Goal: Answer question/provide support: Share knowledge or assist other users

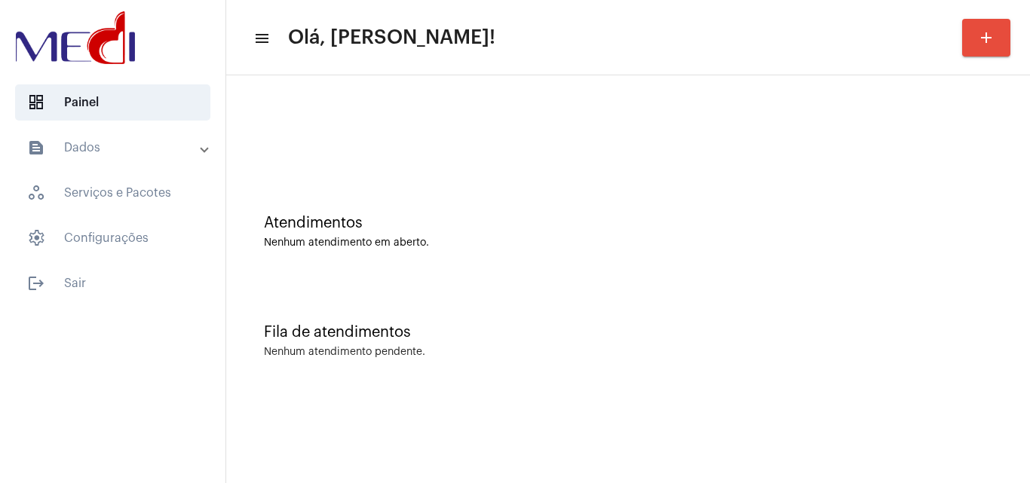
click at [979, 223] on div "Atendimentos" at bounding box center [628, 223] width 728 height 17
drag, startPoint x: 870, startPoint y: 266, endPoint x: 854, endPoint y: 268, distance: 16.7
click at [859, 267] on div "Atendimentos Nenhum atendimento em aberto." at bounding box center [628, 224] width 789 height 109
click at [906, 334] on div "Fila de atendimentos" at bounding box center [628, 332] width 728 height 17
click at [573, 363] on div "Fila de atendimentos Nenhum atendimento pendente." at bounding box center [628, 333] width 789 height 109
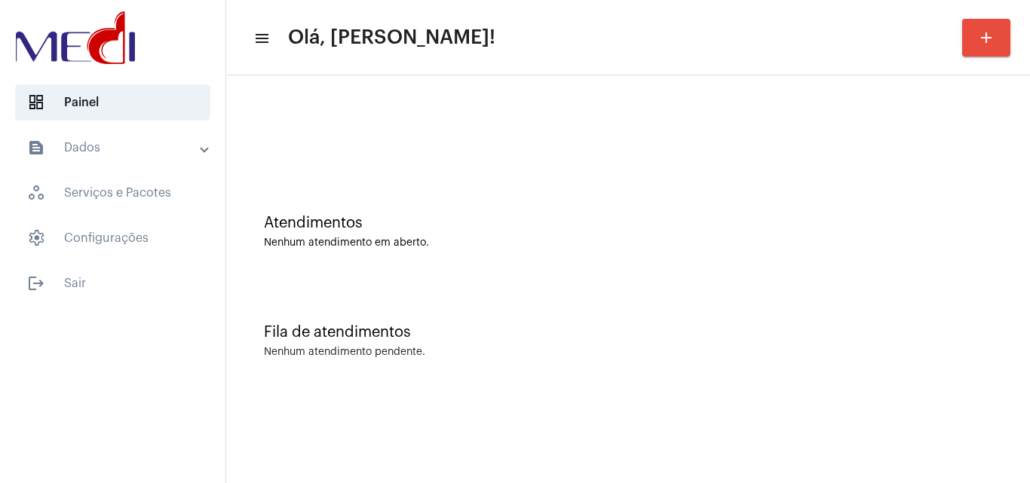
click at [1029, 186] on div "Atendimentos Nenhum atendimento em aberto. Fila de atendimentos Nenhum atendime…" at bounding box center [628, 235] width 804 height 320
click at [925, 170] on div "Atendimentos Nenhum atendimento em aberto." at bounding box center [628, 224] width 789 height 109
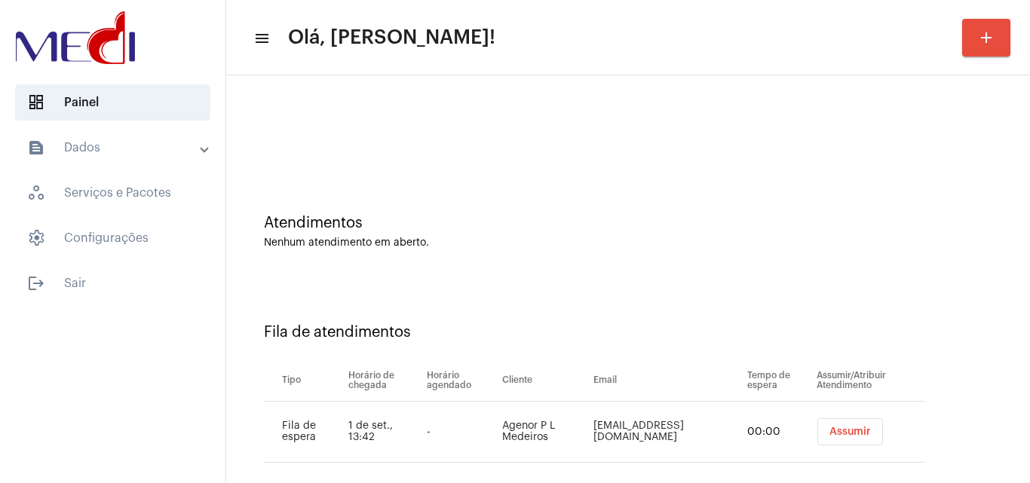
click at [839, 438] on button "Assumir" at bounding box center [850, 432] width 66 height 27
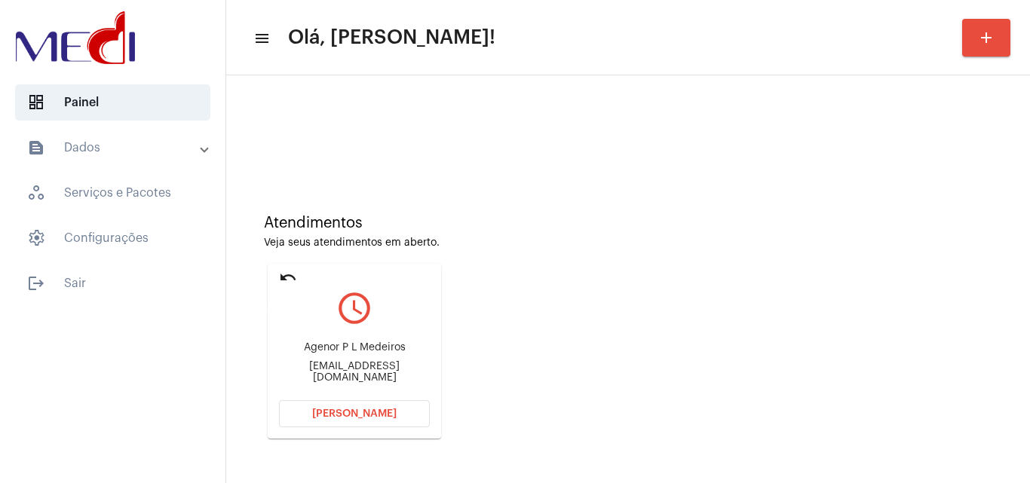
click at [292, 279] on mat-icon "undo" at bounding box center [288, 277] width 18 height 18
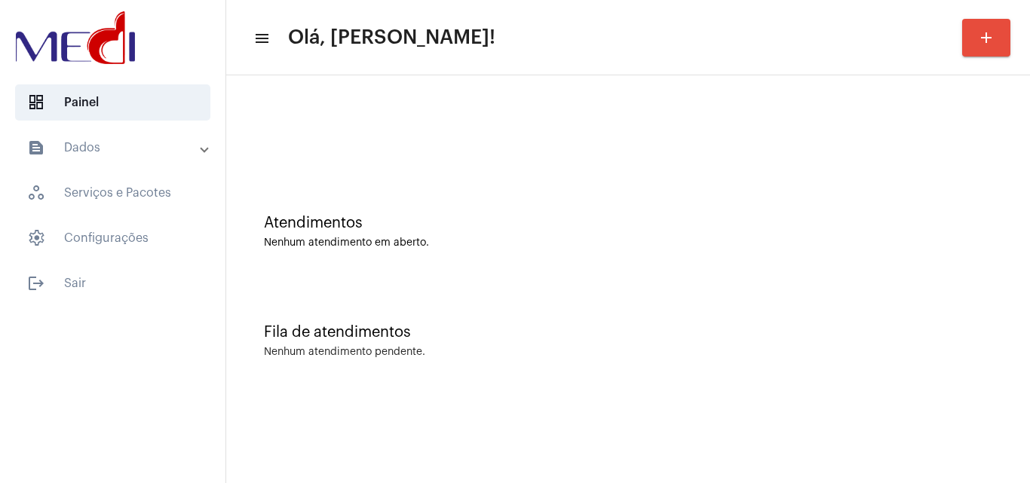
click at [741, 225] on div "Atendimentos" at bounding box center [628, 223] width 728 height 17
click at [986, 163] on div at bounding box center [628, 126] width 789 height 87
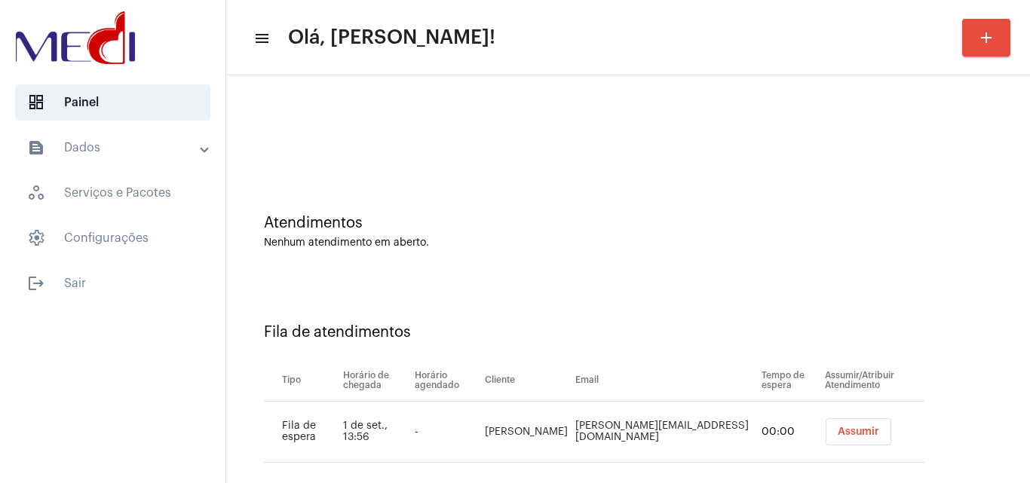
click at [838, 433] on span "Assumir" at bounding box center [858, 432] width 41 height 11
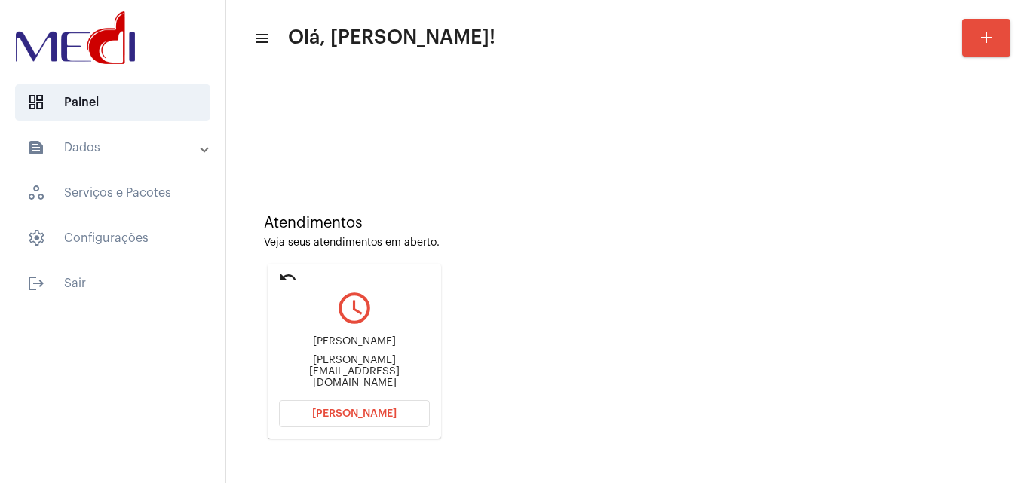
click at [383, 376] on div "Rafael.assis.ft@gmail.com" at bounding box center [354, 372] width 151 height 34
drag, startPoint x: 383, startPoint y: 376, endPoint x: 402, endPoint y: 374, distance: 19.0
click at [402, 374] on div "Rafael.assis.ft@gmail.com" at bounding box center [354, 372] width 151 height 34
click at [328, 375] on div "Rafael.assis.ft@gmail.com" at bounding box center [354, 372] width 151 height 34
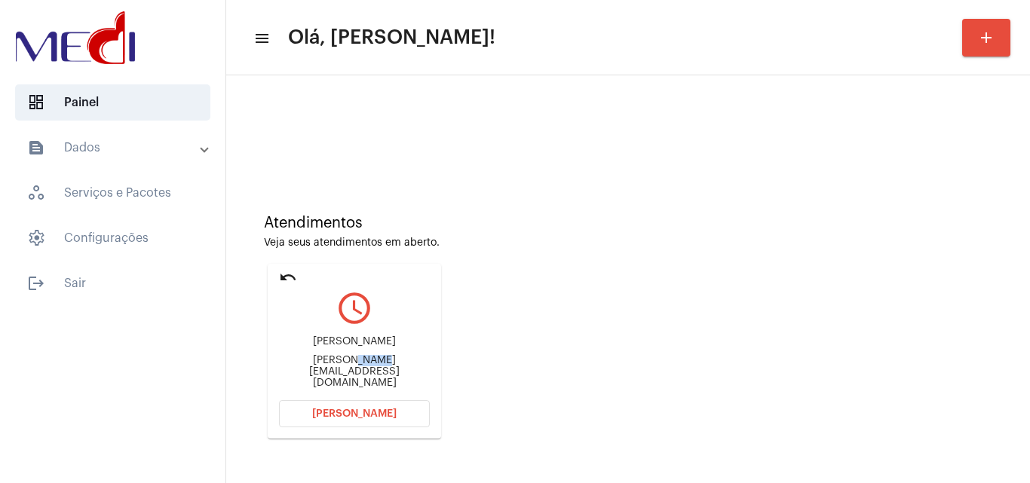
click at [328, 375] on div "Rafael.assis.ft@gmail.com" at bounding box center [354, 372] width 151 height 34
copy mat-card-content "Rafael.assis.ft@gmail.com Abrir Chamada"
click at [372, 417] on span "[PERSON_NAME]" at bounding box center [354, 414] width 84 height 11
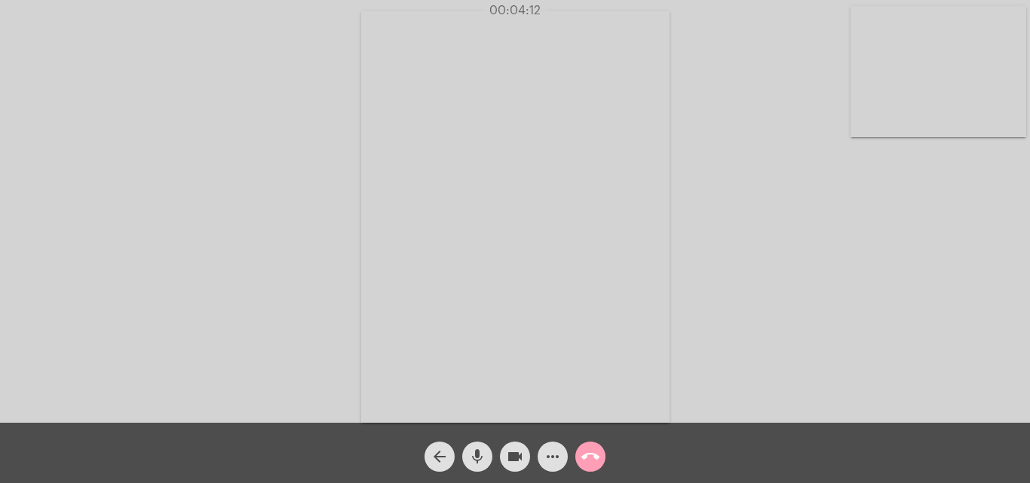
click at [588, 458] on mat-icon "call_end" at bounding box center [590, 457] width 18 height 18
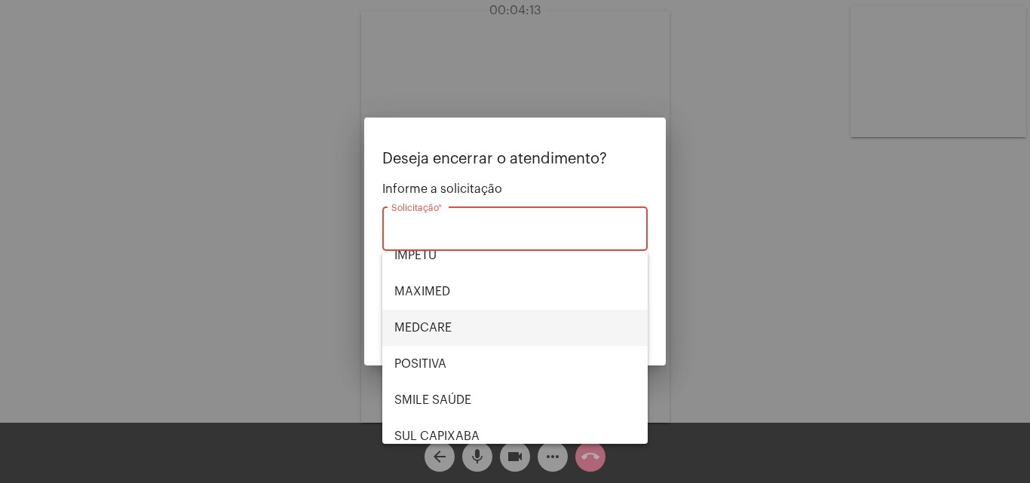
scroll to position [169, 0]
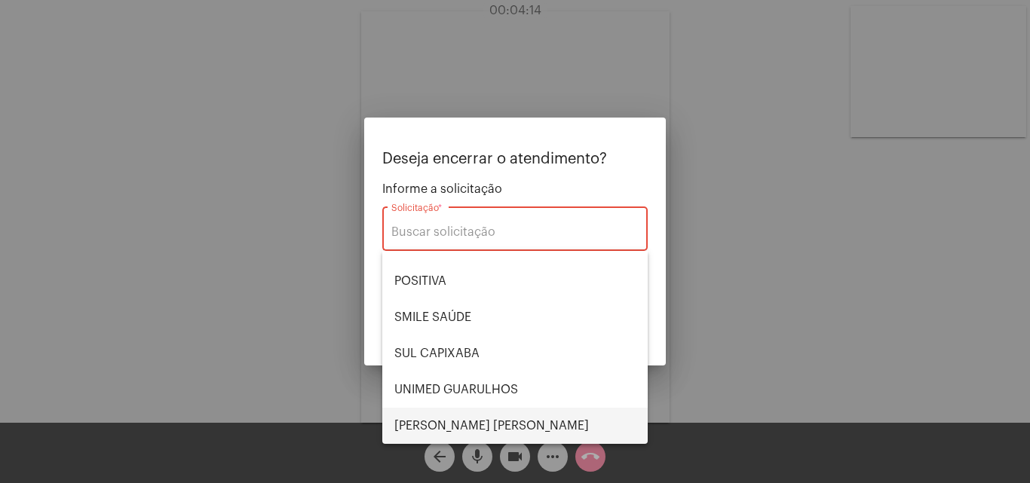
click at [488, 413] on span "VERA CRUZ" at bounding box center [514, 426] width 241 height 36
type input "VERA CRUZ"
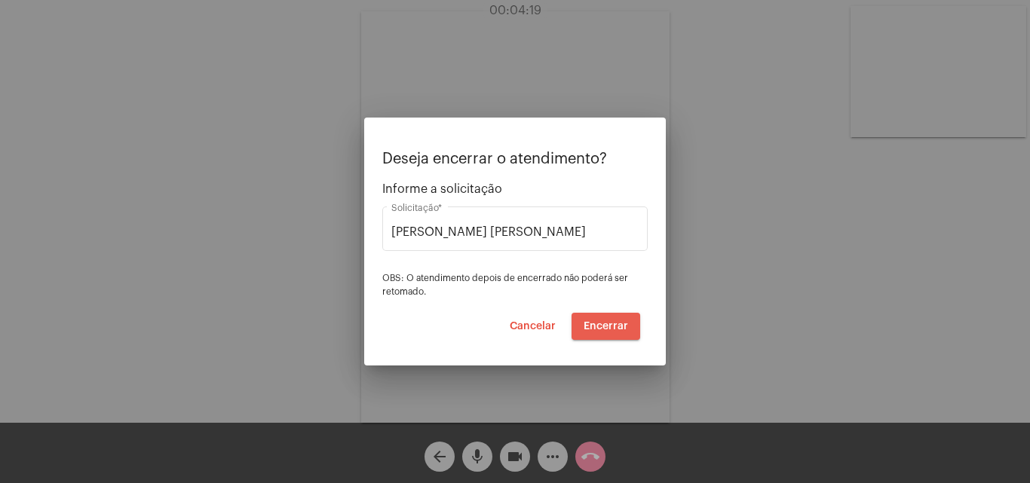
click at [622, 327] on span "Encerrar" at bounding box center [606, 326] width 44 height 11
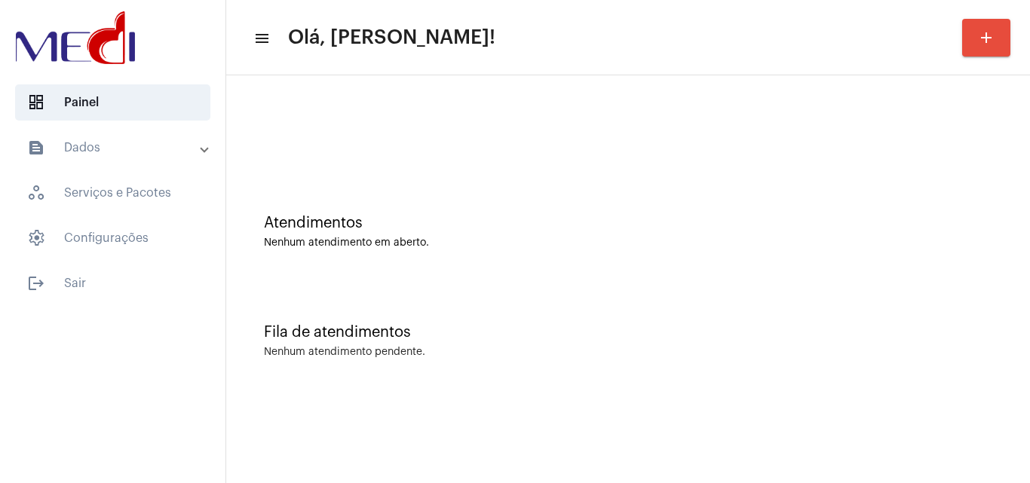
click at [899, 235] on div "Atendimentos Nenhum atendimento em aberto." at bounding box center [628, 232] width 728 height 34
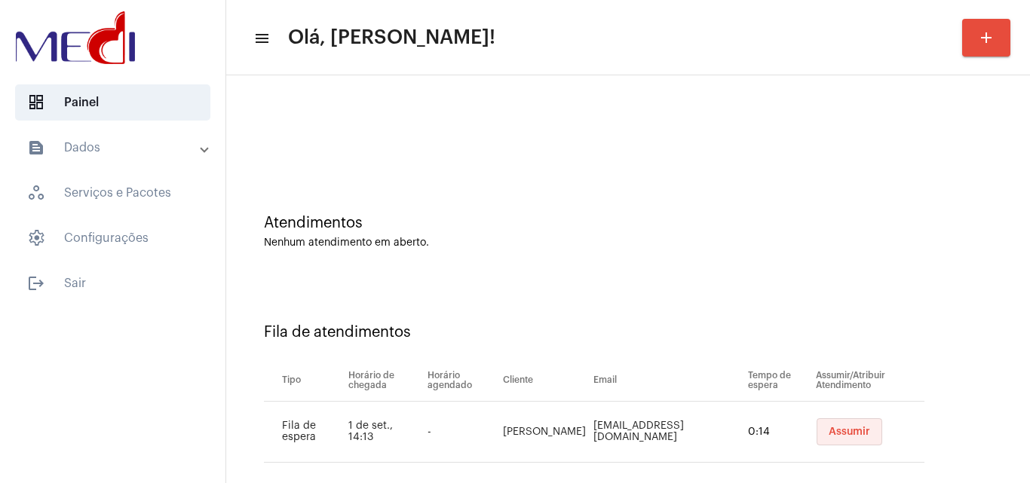
click at [834, 438] on button "Assumir" at bounding box center [850, 432] width 66 height 27
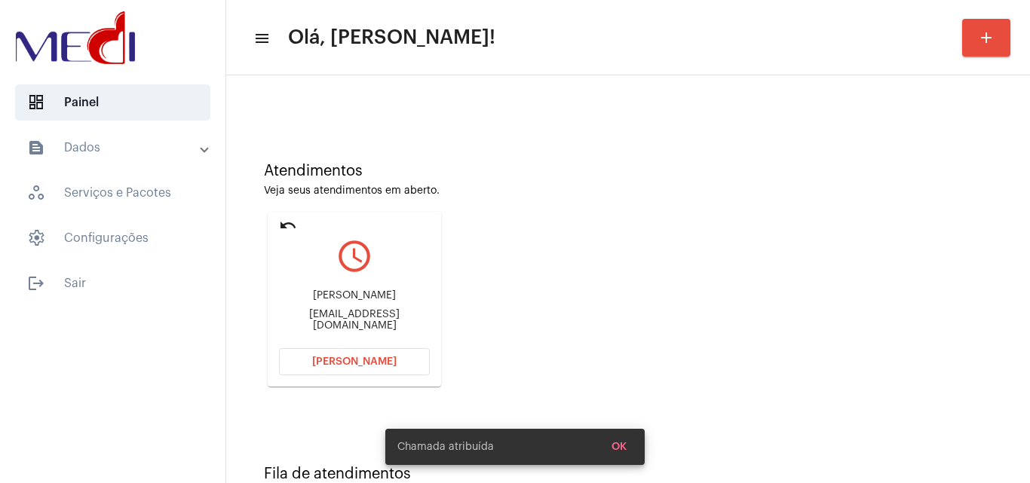
scroll to position [106, 0]
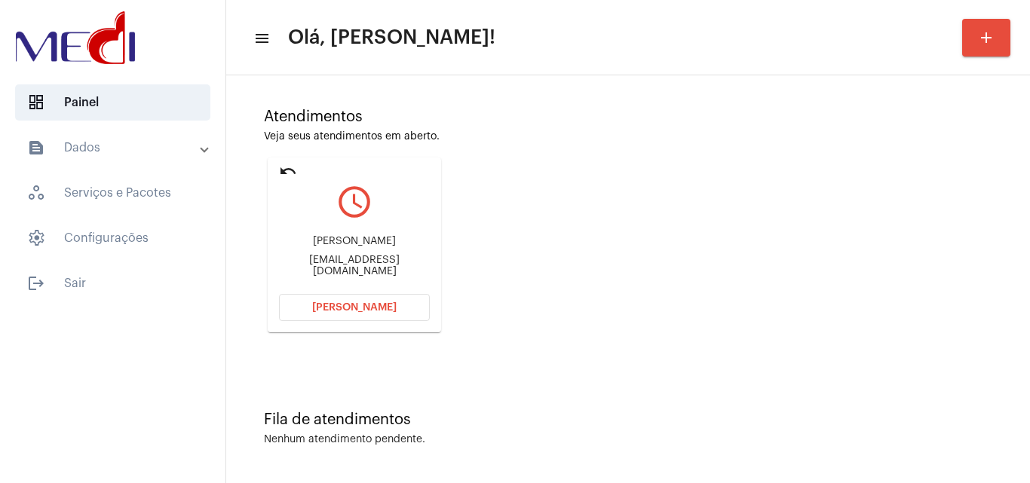
click at [347, 267] on div "jdamasceno001@gmail.com" at bounding box center [354, 266] width 151 height 23
copy mat-card-content "jdamasceno001@gmail.com Abrir Chamada"
click at [363, 310] on span "Abrir Chamada" at bounding box center [354, 307] width 84 height 11
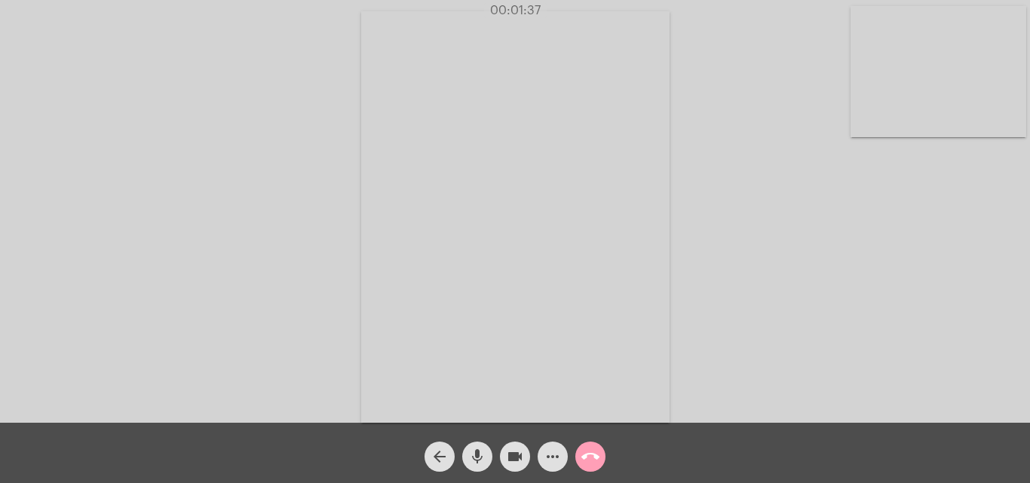
click at [586, 455] on mat-icon "call_end" at bounding box center [590, 457] width 18 height 18
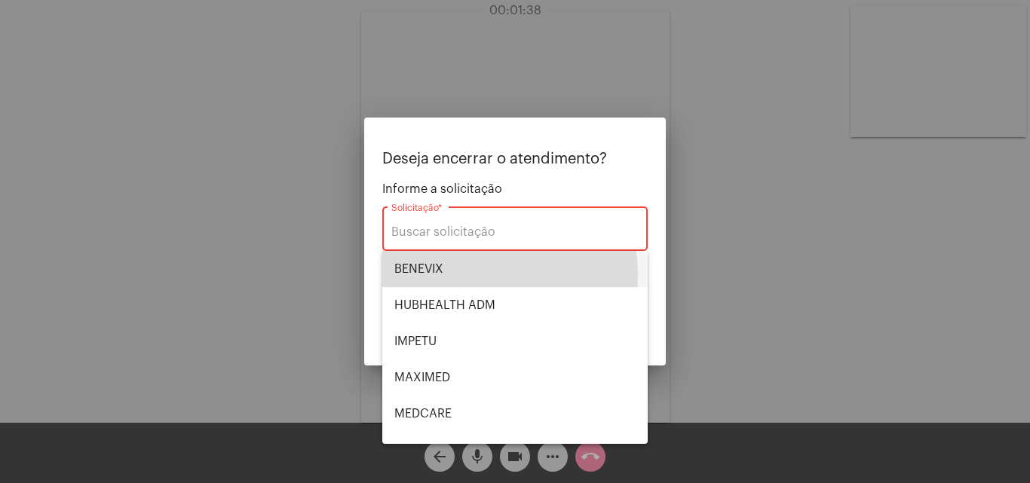
click at [443, 277] on span "BENEVIX" at bounding box center [514, 269] width 241 height 36
type input "BENEVIX"
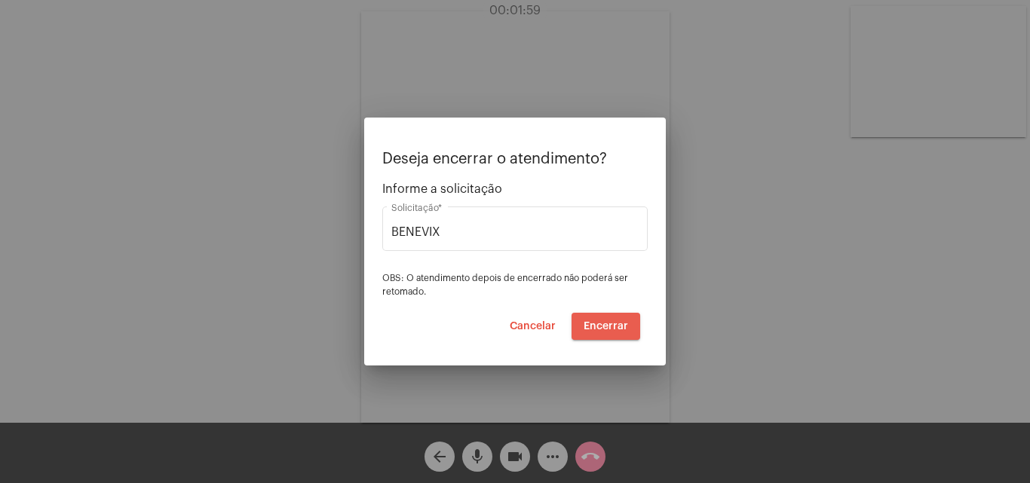
click at [604, 330] on span "Encerrar" at bounding box center [606, 326] width 44 height 11
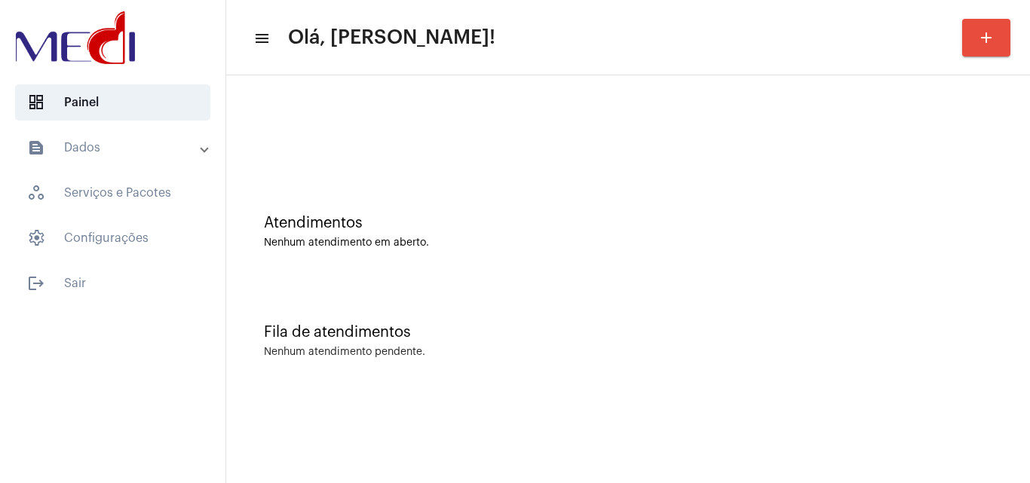
click at [551, 481] on mat-sidenav-content "menu Olá, Karen! add Atendimentos Nenhum atendimento em aberto. Fila de atendim…" at bounding box center [628, 241] width 804 height 483
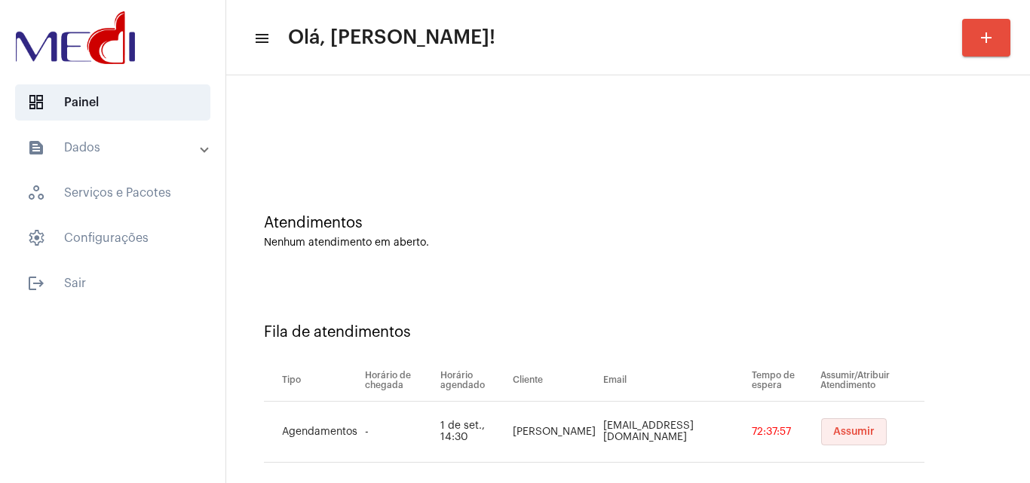
click at [833, 432] on span "Assumir" at bounding box center [853, 432] width 41 height 11
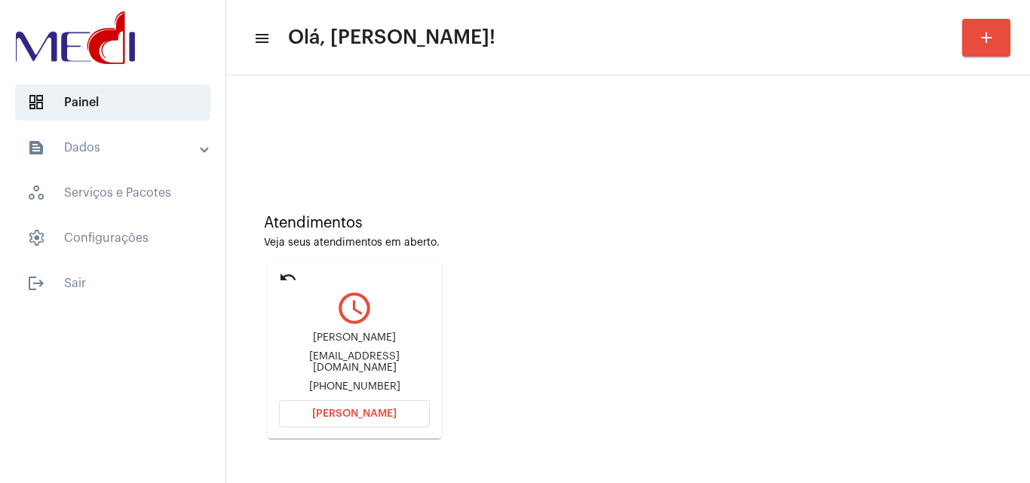
click at [328, 362] on div "iaraflavia@uol.com.br" at bounding box center [354, 362] width 151 height 23
copy div "iaraflavia@uol.com.br"
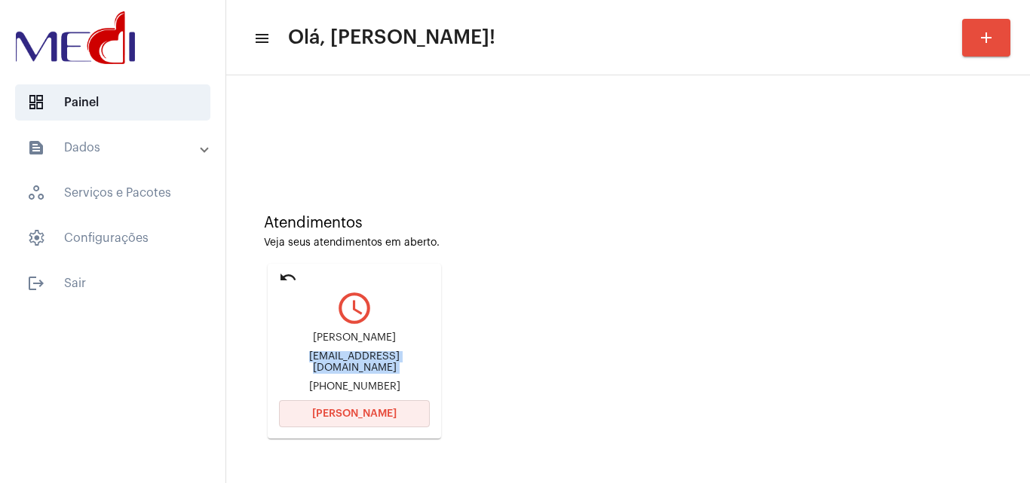
click at [377, 408] on button "[PERSON_NAME]" at bounding box center [354, 413] width 151 height 27
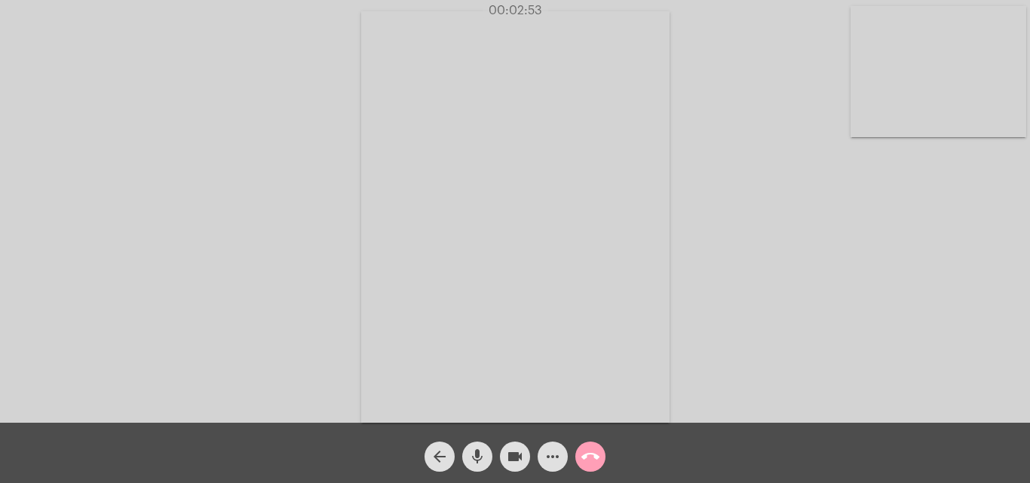
click at [592, 458] on mat-icon "call_end" at bounding box center [590, 457] width 18 height 18
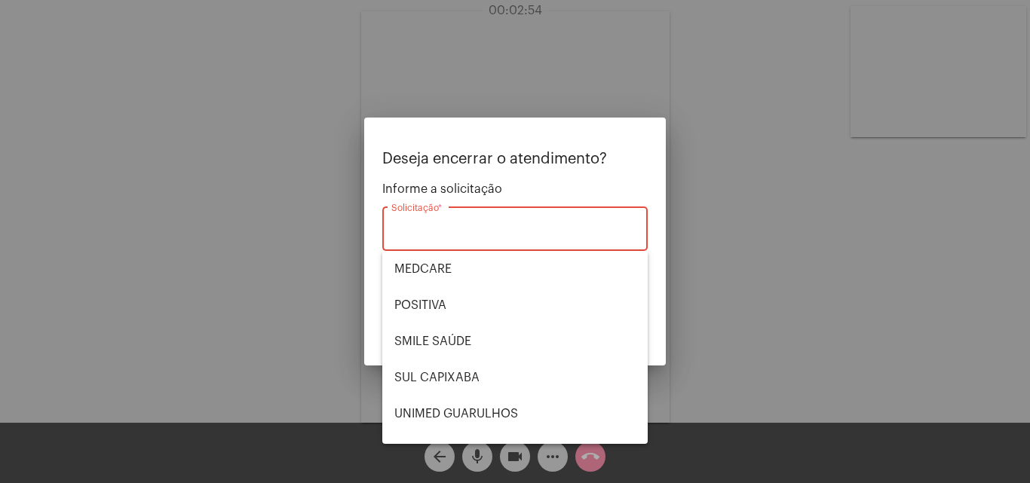
scroll to position [151, 0]
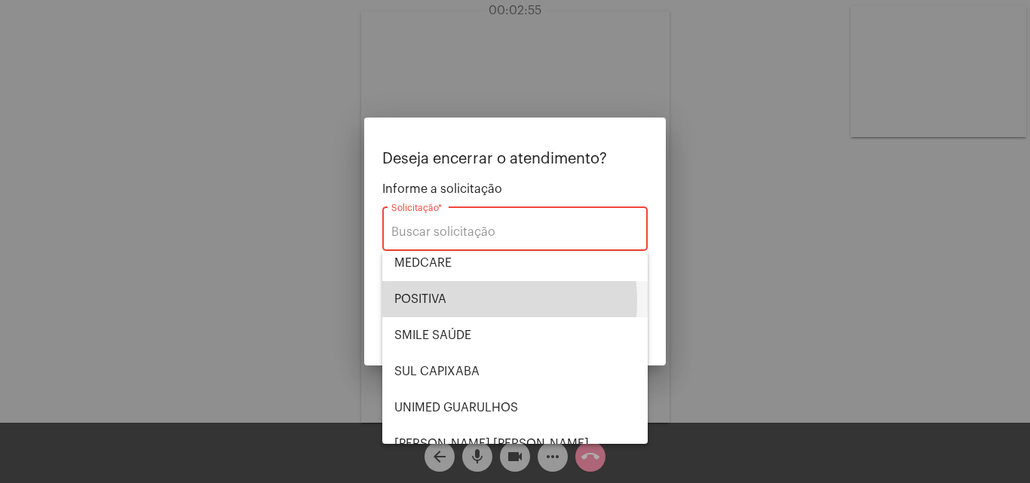
click at [455, 301] on span "POSITIVA" at bounding box center [514, 299] width 241 height 36
type input "POSITIVA"
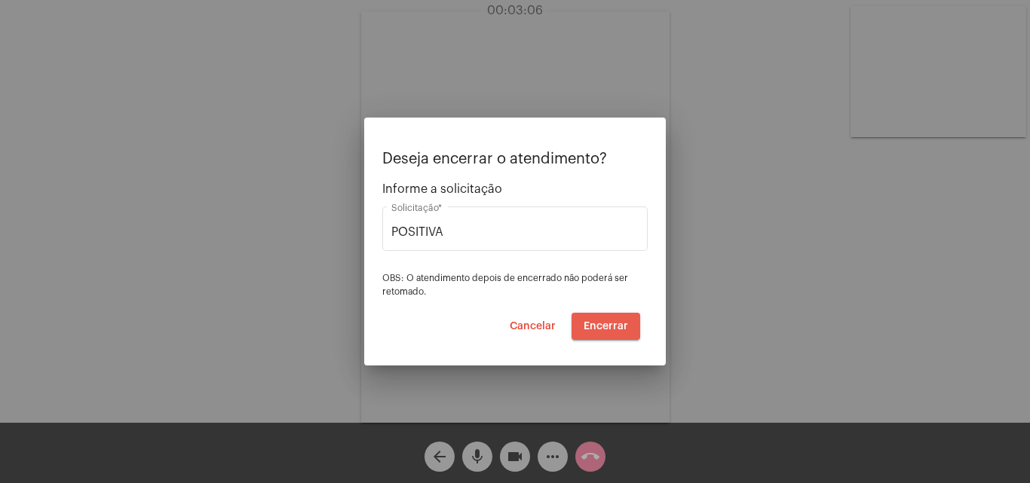
click at [610, 330] on span "Encerrar" at bounding box center [606, 326] width 44 height 11
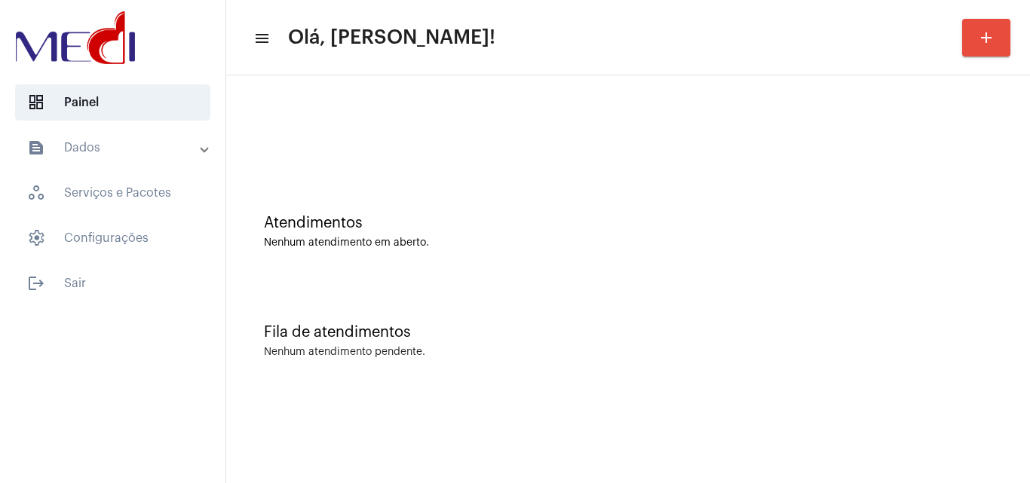
click at [952, 278] on div "Atendimentos Nenhum atendimento em aberto." at bounding box center [628, 224] width 789 height 109
click at [897, 210] on div "Atendimentos Nenhum atendimento em aberto." at bounding box center [628, 224] width 789 height 109
drag, startPoint x: 617, startPoint y: 447, endPoint x: 617, endPoint y: 437, distance: 9.8
click at [617, 440] on mat-sidenav-content "menu Olá, Karen! add Atendimentos Nenhum atendimento em aberto. Fila de atendim…" at bounding box center [628, 241] width 804 height 483
click at [845, 416] on mat-sidenav-content "menu Olá, Karen! add Atendimentos Nenhum atendimento em aberto. Fila de atendim…" at bounding box center [628, 241] width 804 height 483
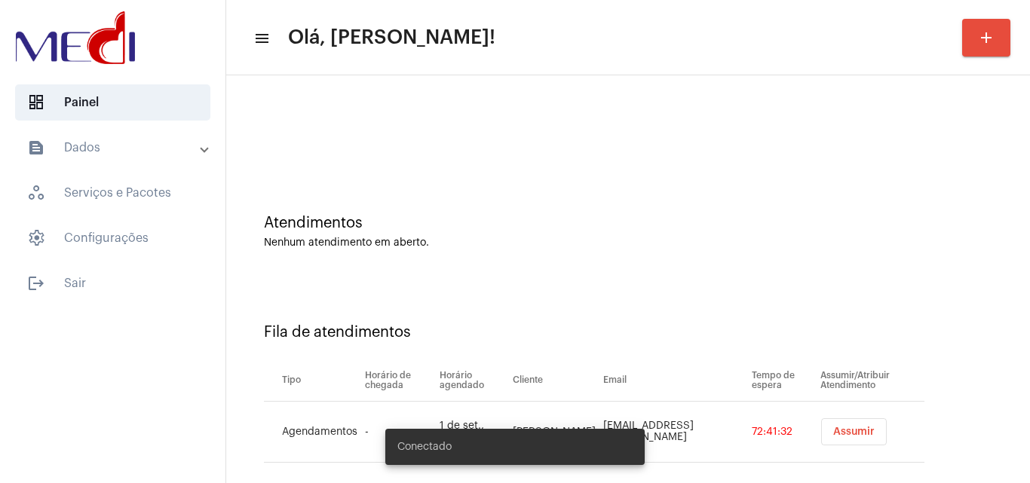
click at [839, 433] on span "Assumir" at bounding box center [853, 432] width 41 height 11
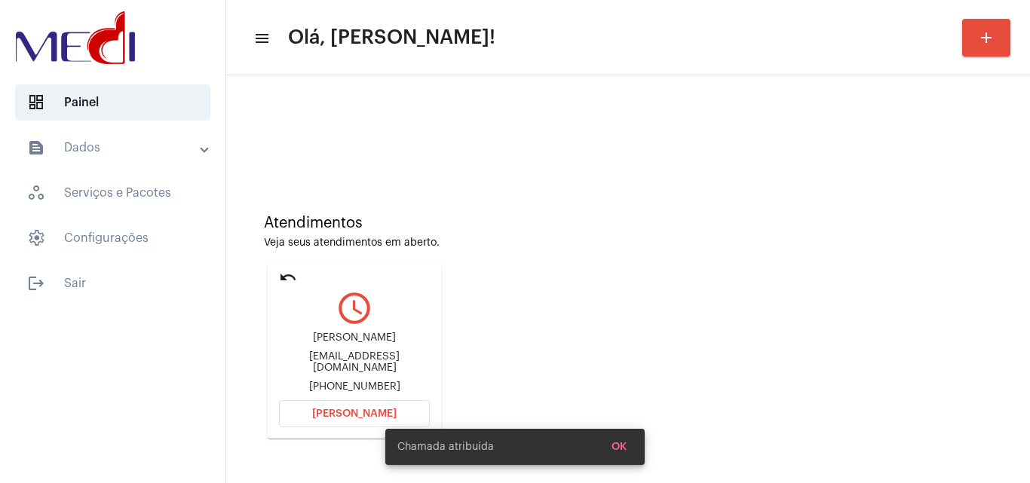
click at [370, 363] on div "[EMAIL_ADDRESS][DOMAIN_NAME]" at bounding box center [354, 362] width 151 height 23
copy div "[EMAIL_ADDRESS][DOMAIN_NAME]"
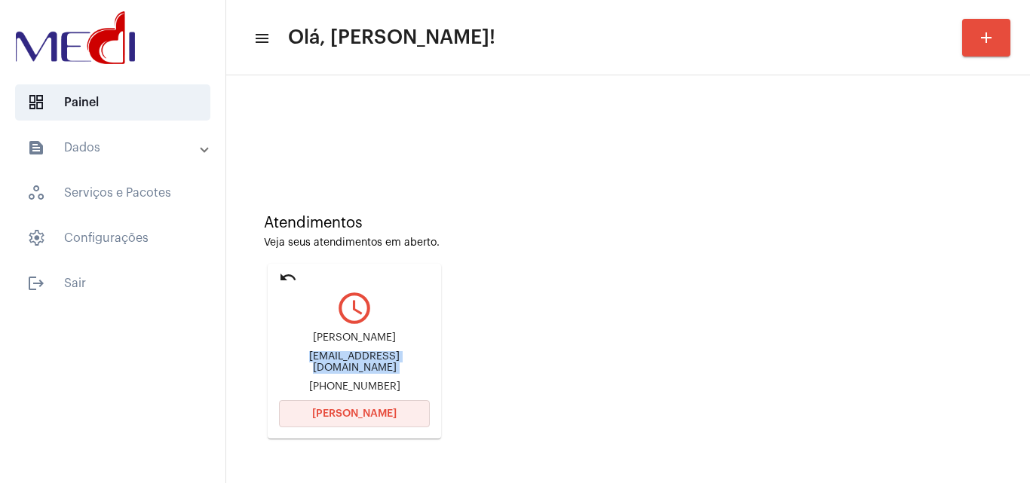
click at [370, 413] on span "[PERSON_NAME]" at bounding box center [354, 414] width 84 height 11
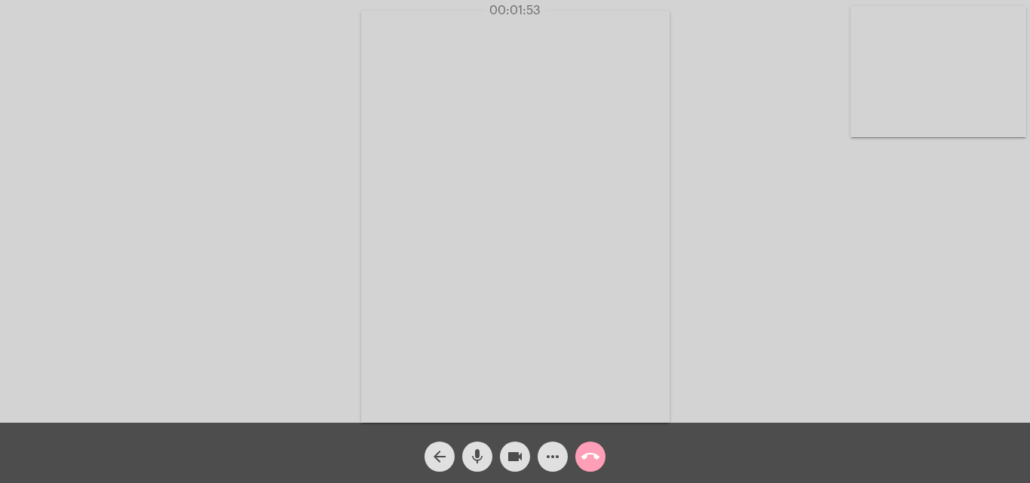
click at [587, 458] on mat-icon "call_end" at bounding box center [590, 457] width 18 height 18
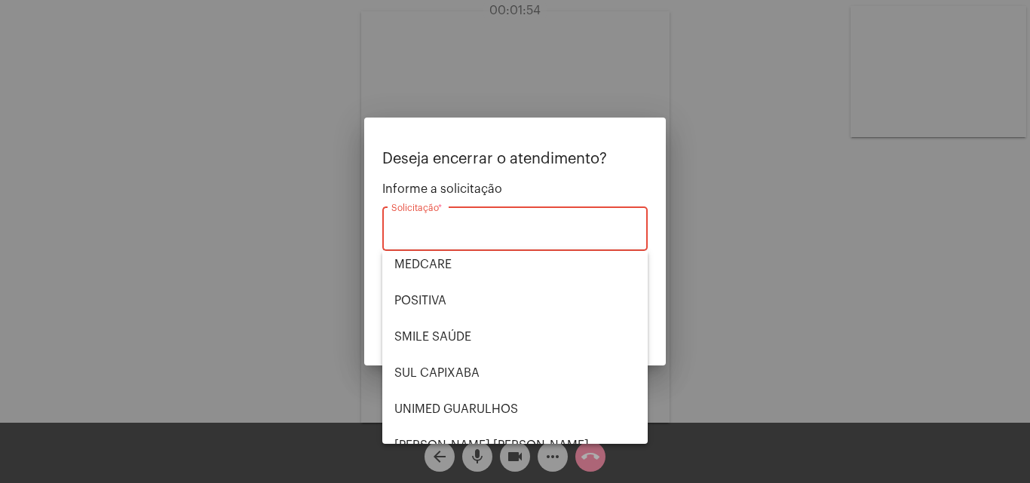
scroll to position [151, 0]
click at [480, 401] on span "UNIMED GUARULHOS" at bounding box center [514, 408] width 241 height 36
type input "UNIMED GUARULHOS"
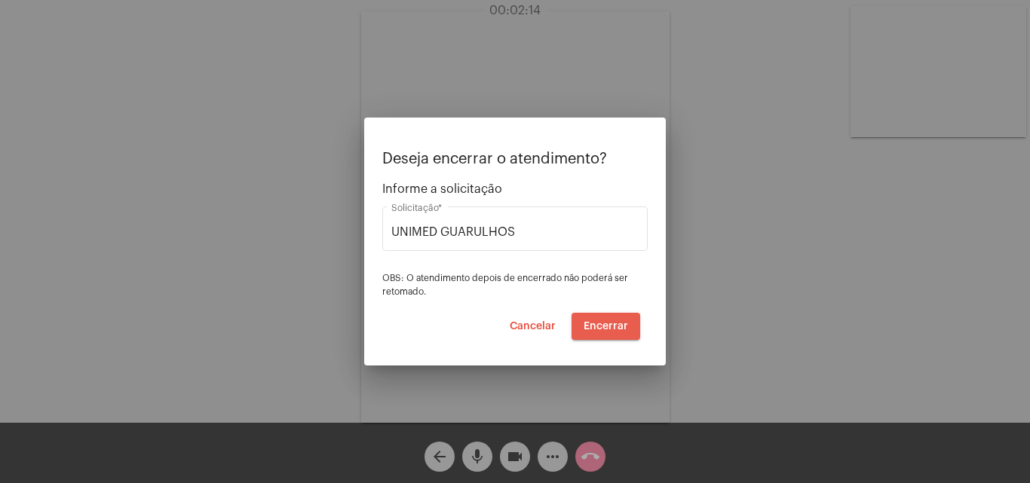
click at [624, 325] on span "Encerrar" at bounding box center [606, 326] width 44 height 11
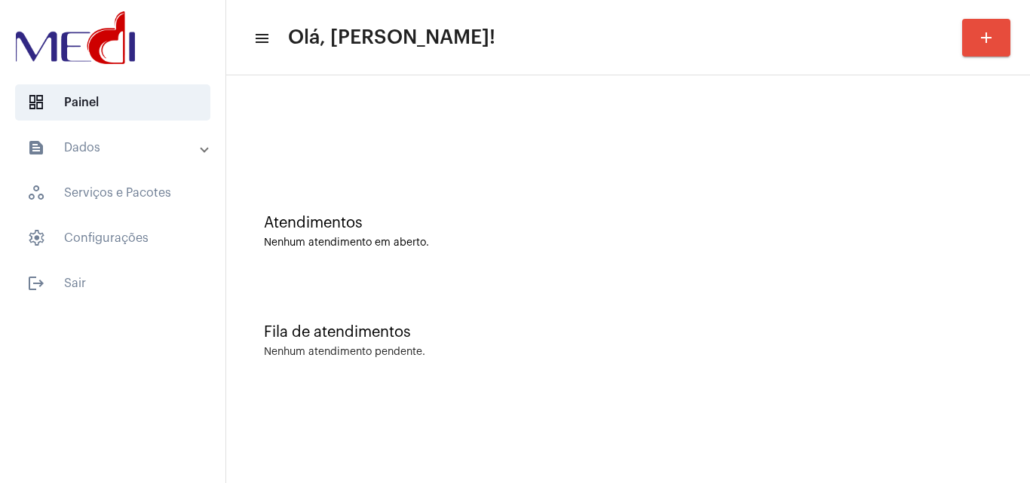
click at [899, 311] on div "Fila de atendimentos Nenhum atendimento pendente." at bounding box center [628, 333] width 789 height 109
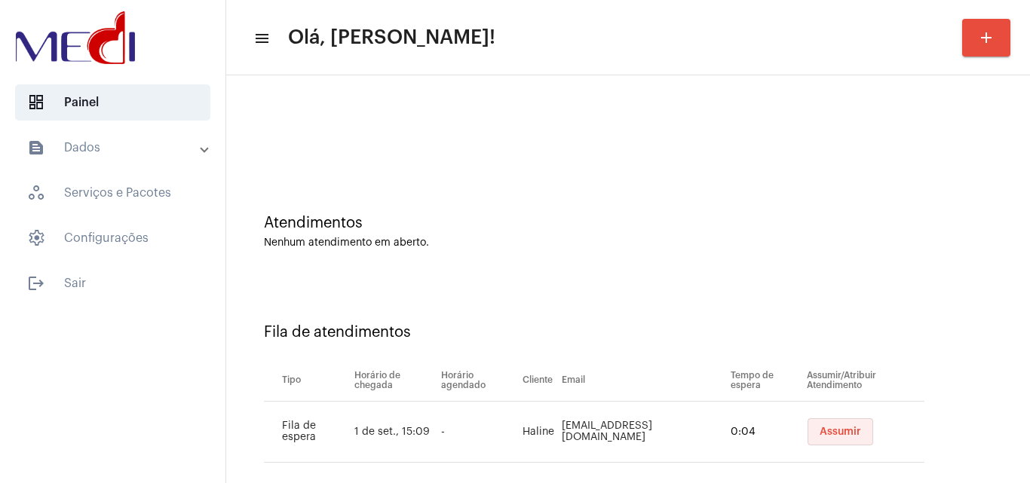
click at [816, 426] on button "Assumir" at bounding box center [841, 432] width 66 height 27
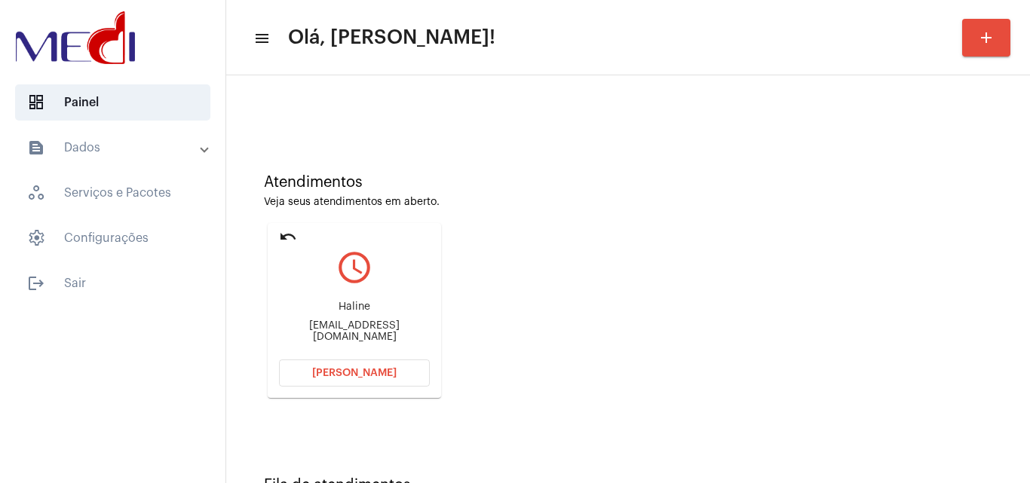
scroll to position [106, 0]
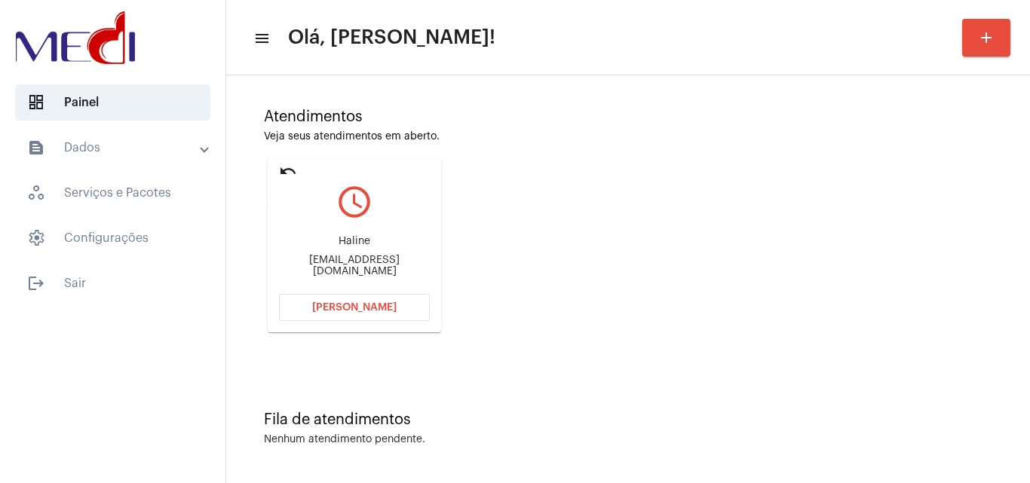
click at [290, 170] on mat-icon "undo" at bounding box center [288, 171] width 18 height 18
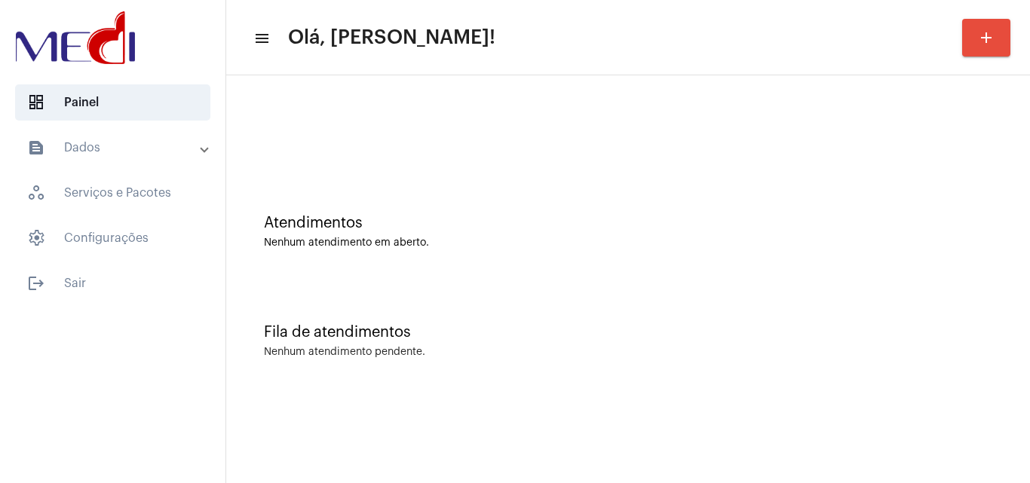
scroll to position [0, 0]
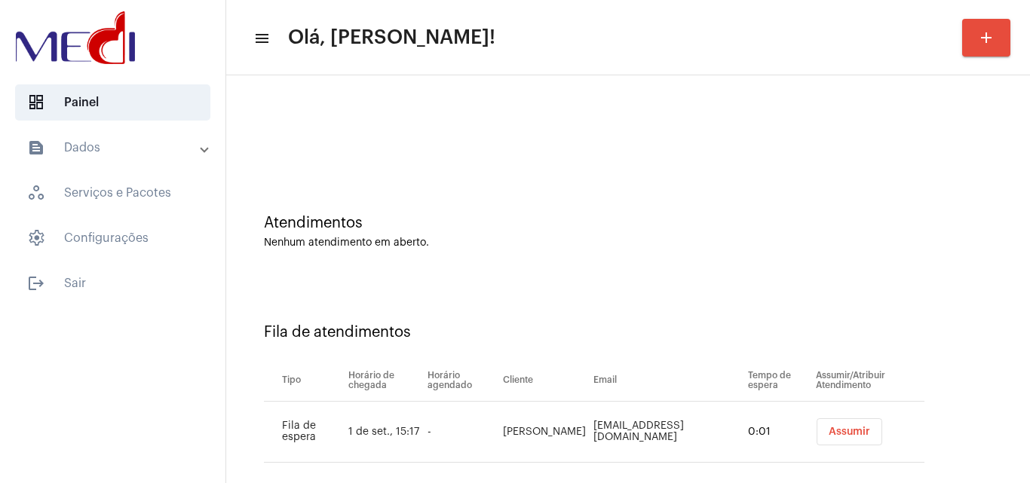
click at [921, 280] on div "Fila de atendimentos Tipo Horário de chegada Horário agendado Cliente Email Tem…" at bounding box center [628, 387] width 789 height 217
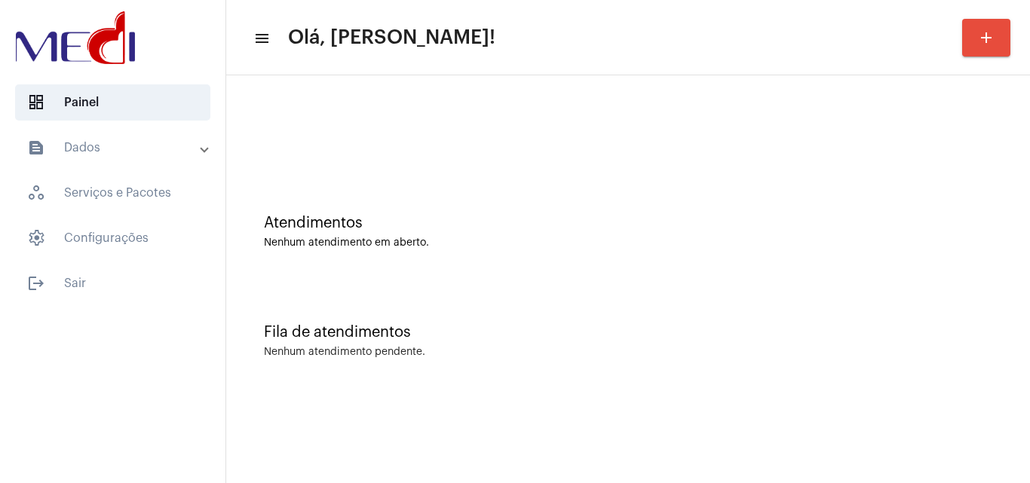
click at [977, 193] on div "Atendimentos Nenhum atendimento em aberto." at bounding box center [628, 224] width 789 height 109
click at [962, 281] on div "Fila de atendimentos Nenhum atendimento pendente." at bounding box center [628, 333] width 789 height 109
click at [882, 327] on div "Fila de atendimentos" at bounding box center [628, 332] width 728 height 17
click at [952, 202] on div "Atendimentos Nenhum atendimento em aberto." at bounding box center [628, 224] width 789 height 109
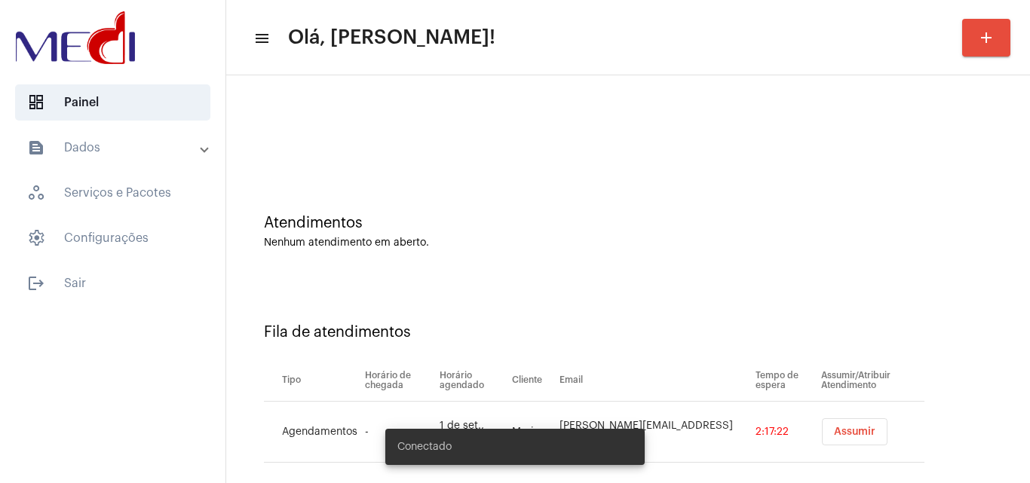
click at [836, 430] on span "Assumir" at bounding box center [854, 432] width 41 height 11
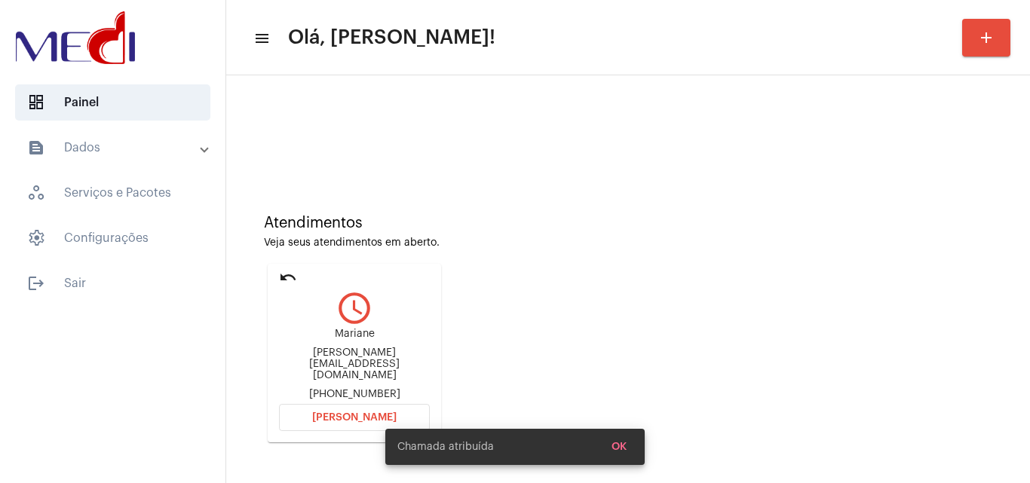
click at [388, 358] on div "mariane.mfa@hotmail.com" at bounding box center [354, 365] width 151 height 34
copy div "mariane.mfa@hotmail.com"
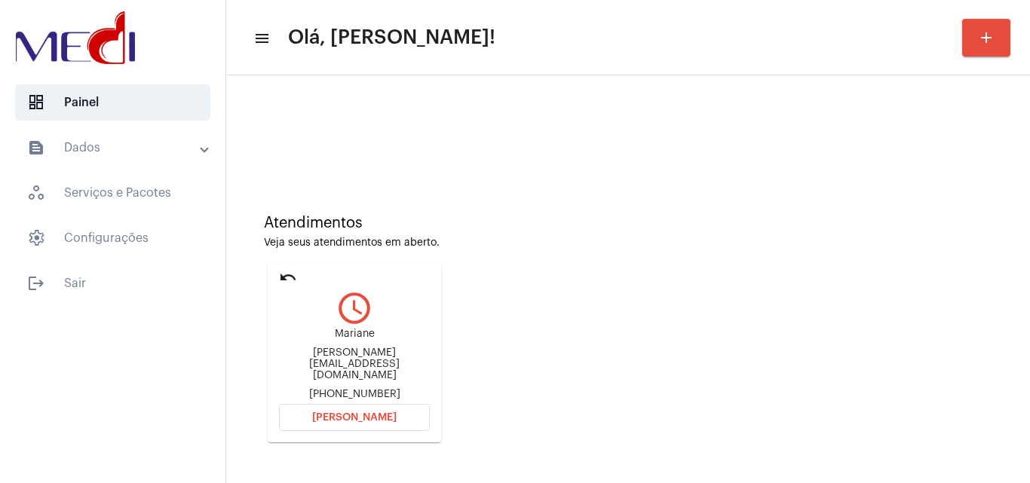
click at [998, 245] on div "Atendimentos Veja seus atendimentos em aberto. undo query_builder Mariane maria…" at bounding box center [628, 323] width 789 height 307
click at [373, 406] on button "Abrir Chamada" at bounding box center [354, 417] width 151 height 27
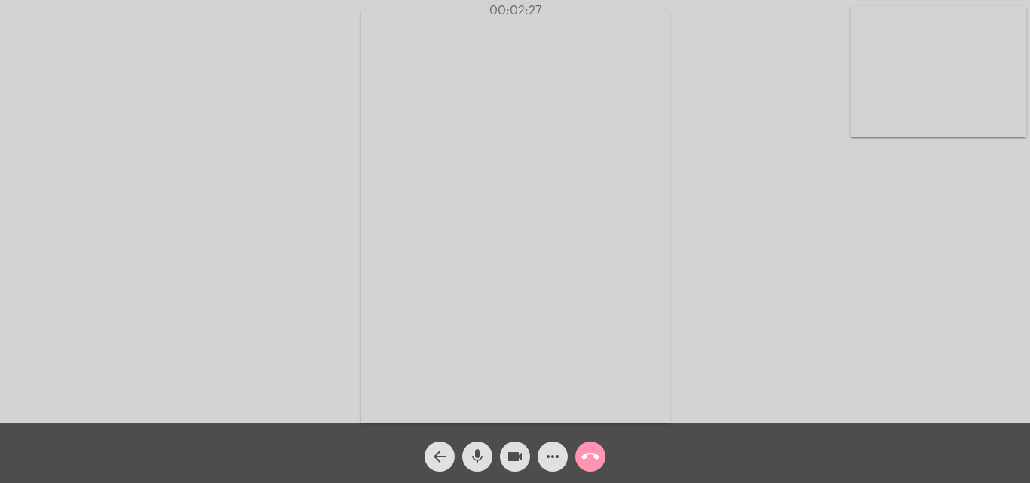
click at [593, 461] on mat-icon "call_end" at bounding box center [590, 457] width 18 height 18
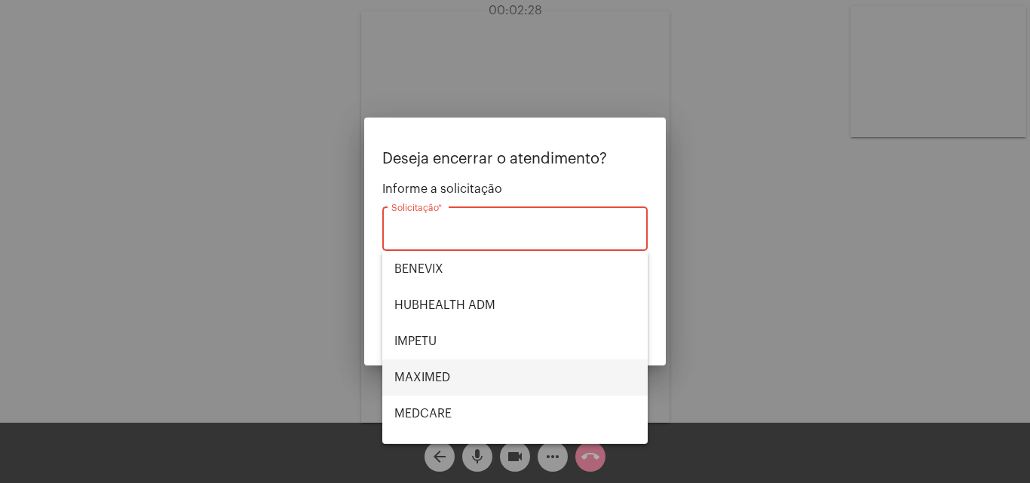
scroll to position [169, 0]
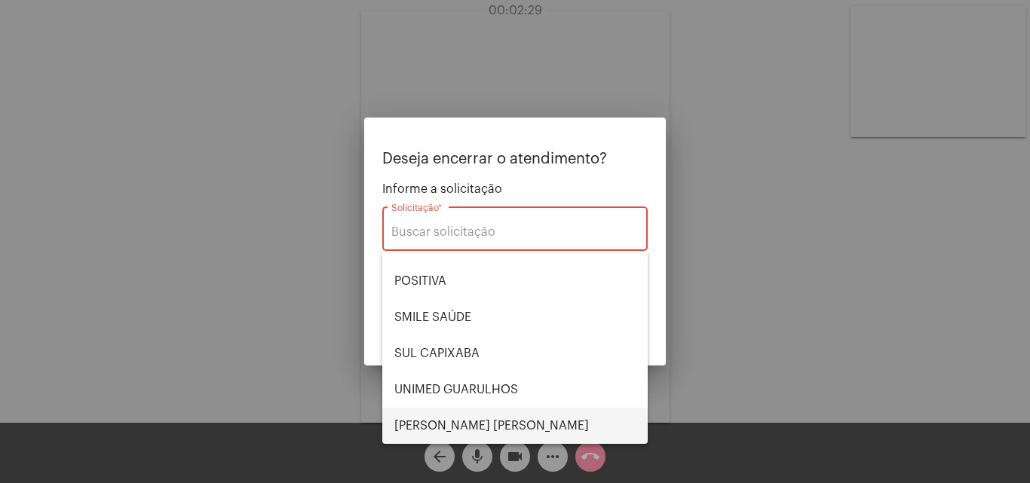
click at [443, 431] on span "VERA CRUZ" at bounding box center [514, 426] width 241 height 36
type input "VERA CRUZ"
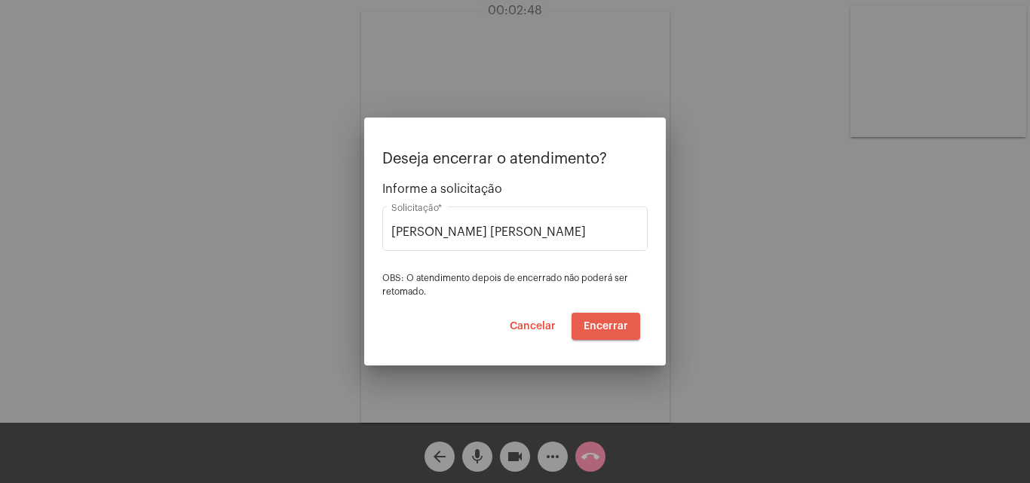
click at [610, 328] on span "Encerrar" at bounding box center [606, 326] width 44 height 11
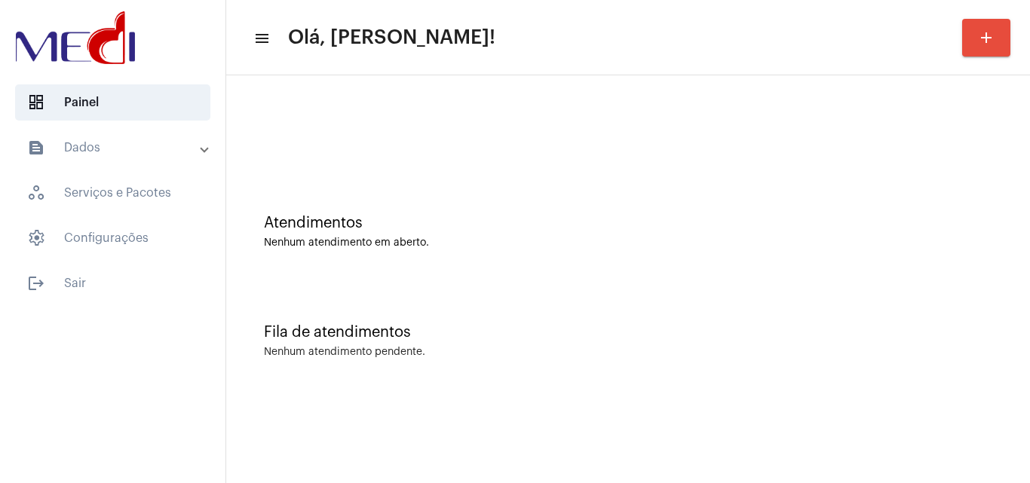
click at [982, 189] on div "Atendimentos Nenhum atendimento em aberto." at bounding box center [628, 224] width 789 height 109
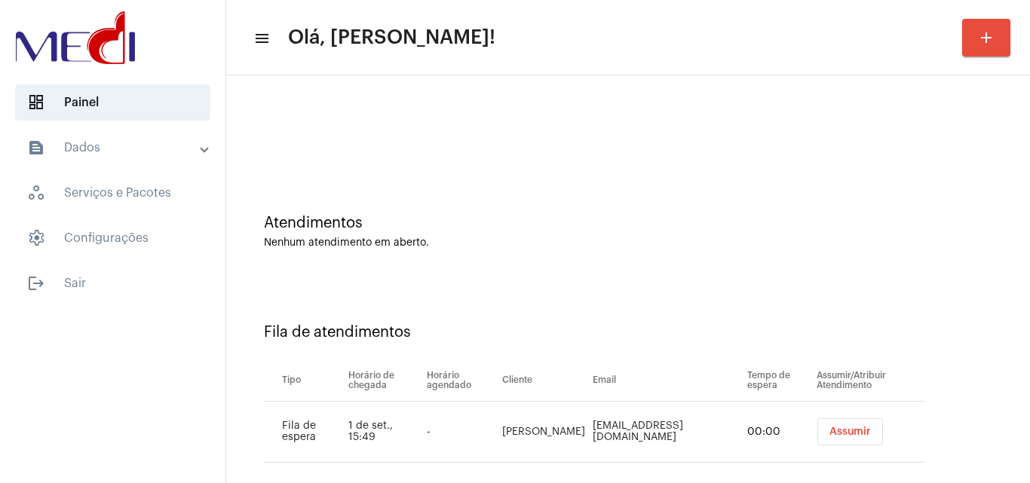
click at [813, 417] on td "Assumir" at bounding box center [869, 432] width 112 height 61
click at [829, 434] on span "Assumir" at bounding box center [849, 432] width 41 height 11
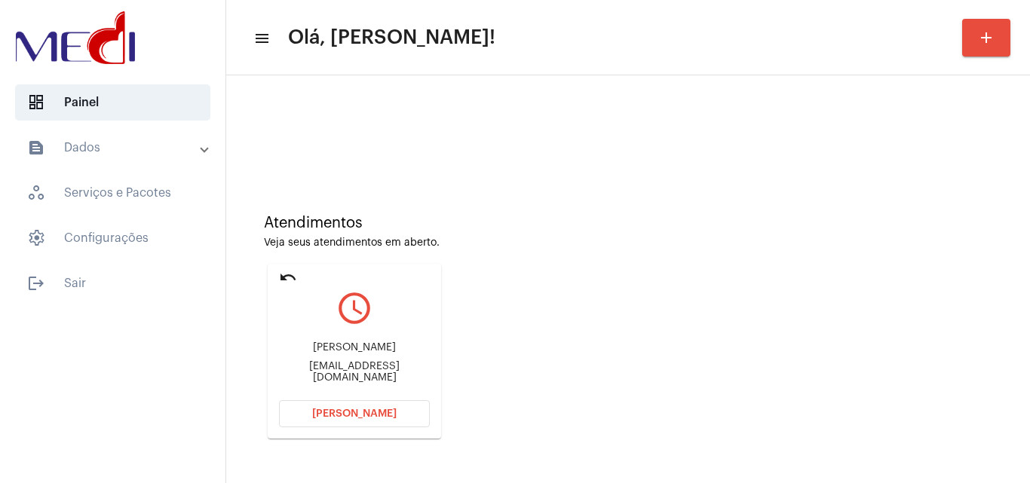
click at [360, 410] on span "Abrir Chamada" at bounding box center [354, 414] width 84 height 11
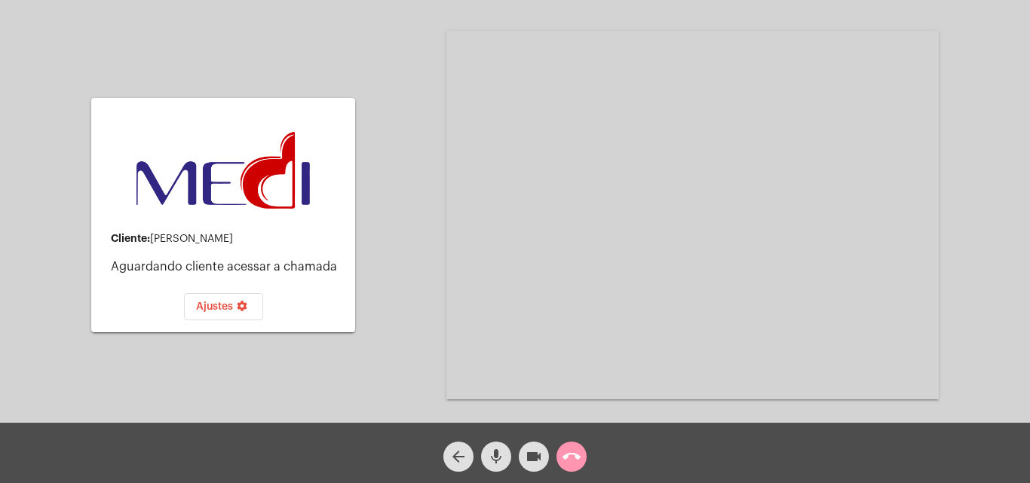
click at [575, 462] on mat-icon "call_end" at bounding box center [572, 457] width 18 height 18
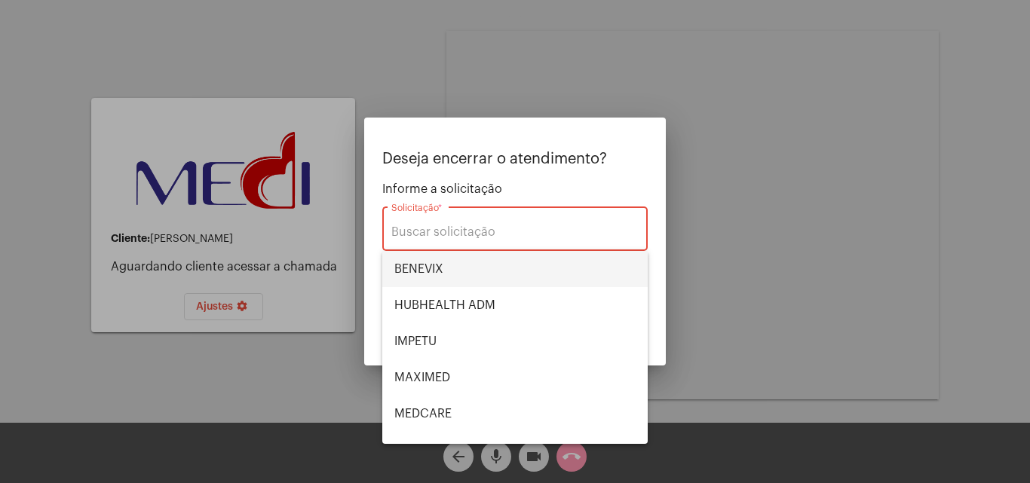
click at [455, 273] on span "BENEVIX" at bounding box center [514, 269] width 241 height 36
type input "BENEVIX"
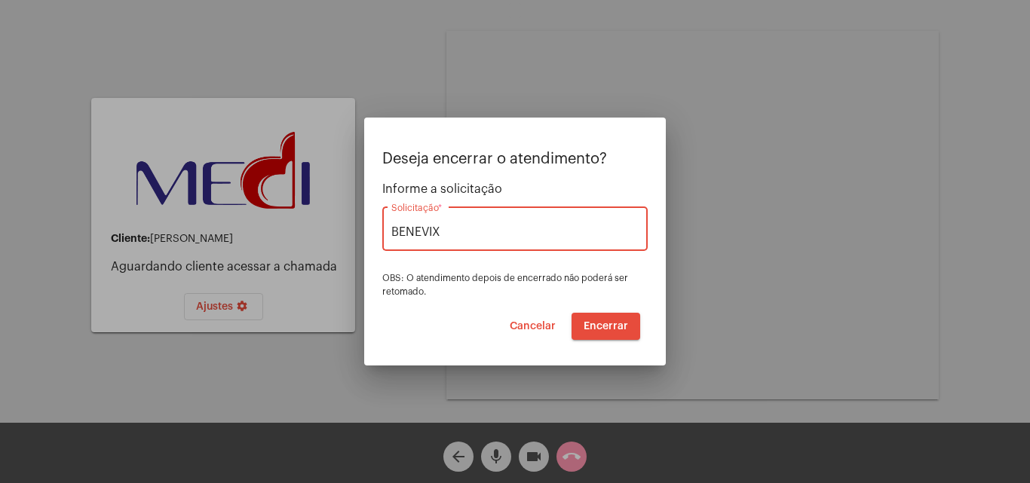
click at [609, 337] on button "Encerrar" at bounding box center [606, 326] width 69 height 27
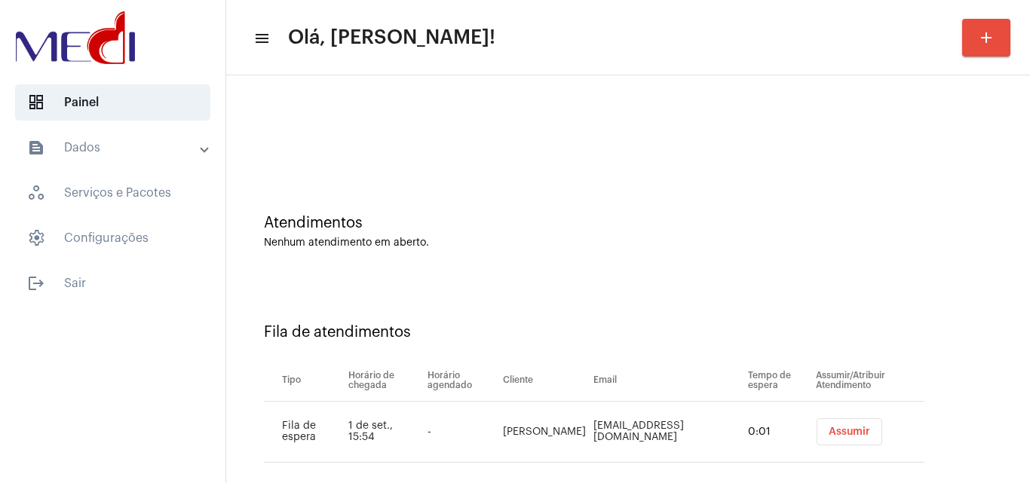
click at [851, 440] on div "Assumir" at bounding box center [870, 432] width 115 height 27
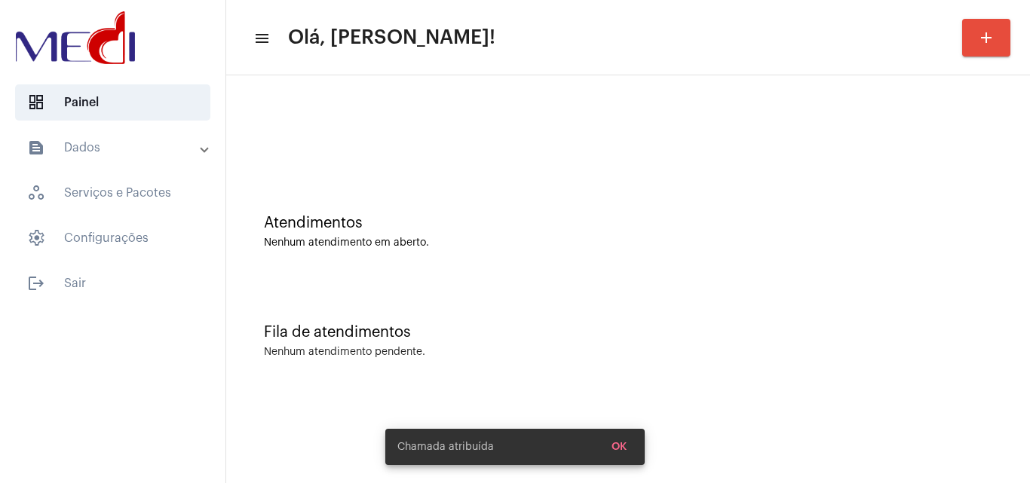
click at [808, 434] on mat-sidenav-content "menu Olá, Karen! add Atendimentos Nenhum atendimento em aberto. Fila de atendim…" at bounding box center [628, 241] width 804 height 483
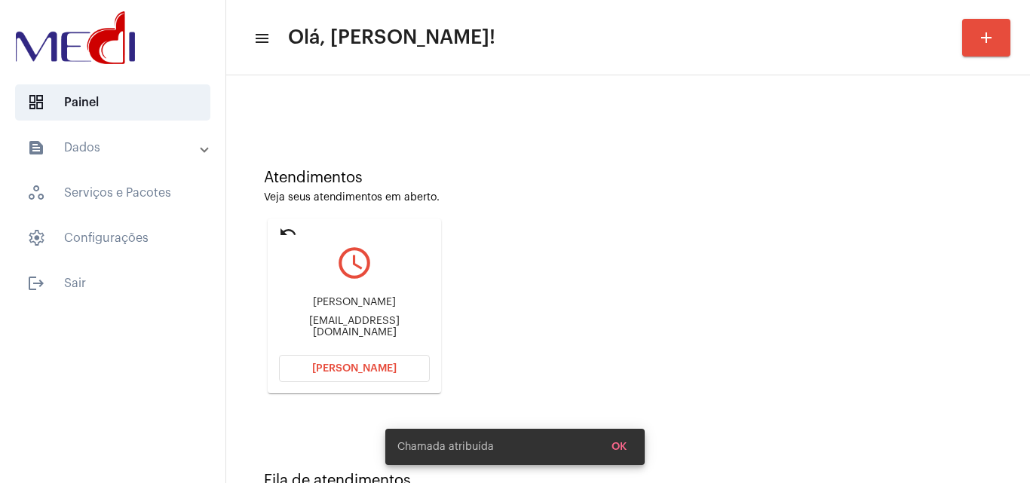
scroll to position [106, 0]
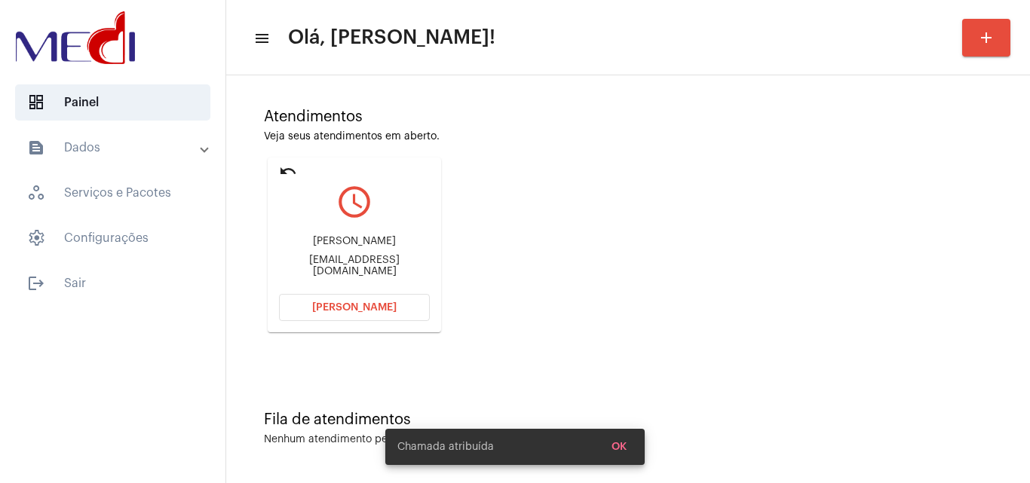
click at [373, 310] on span "Abrir Chamada" at bounding box center [354, 307] width 84 height 11
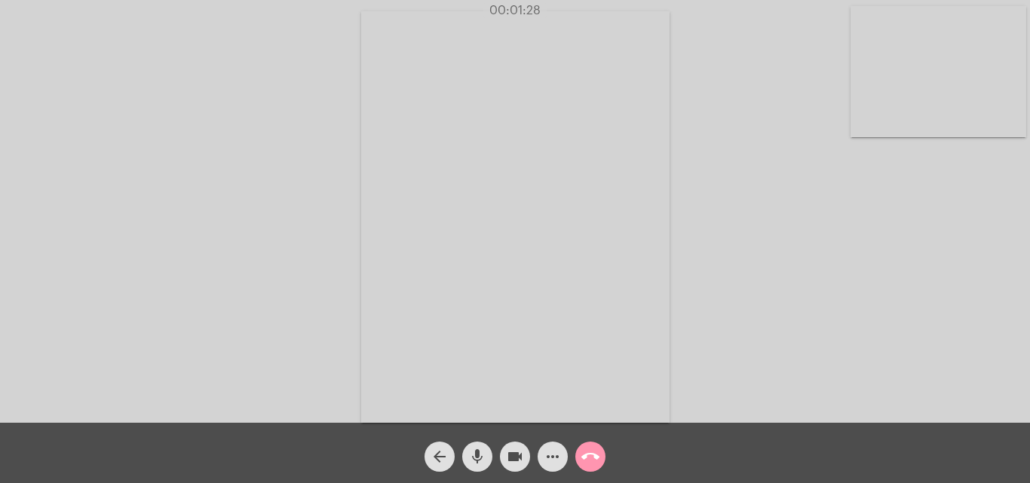
click at [593, 455] on mat-icon "call_end" at bounding box center [590, 457] width 18 height 18
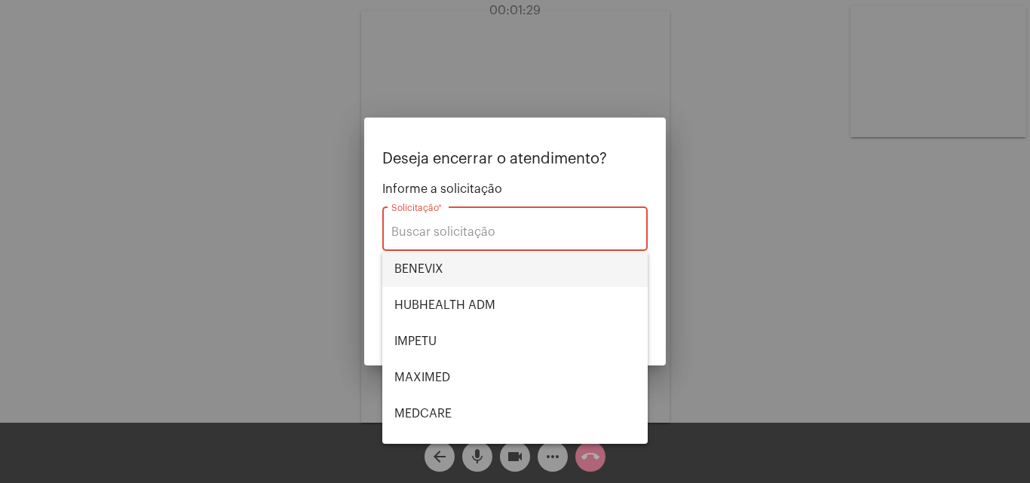
click at [471, 276] on span "BENEVIX" at bounding box center [514, 269] width 241 height 36
type input "BENEVIX"
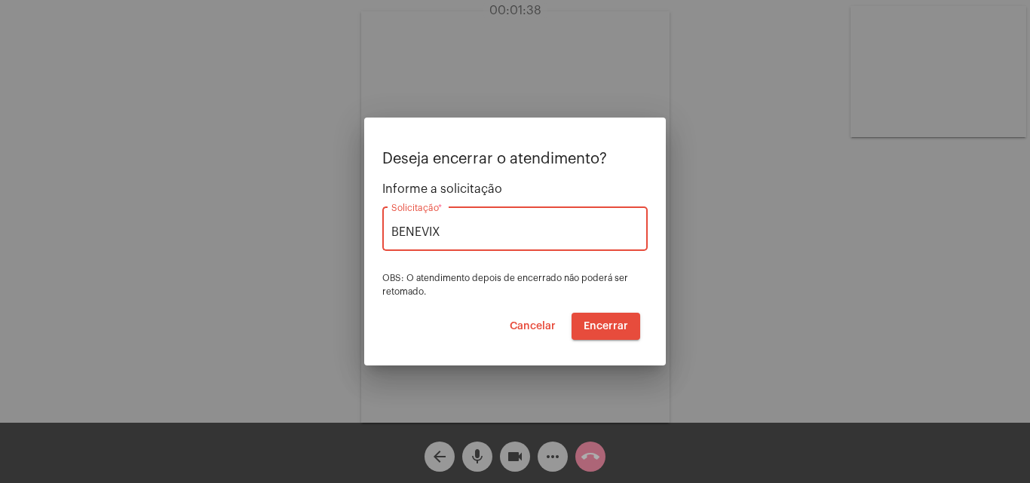
click at [615, 328] on span "Encerrar" at bounding box center [606, 326] width 44 height 11
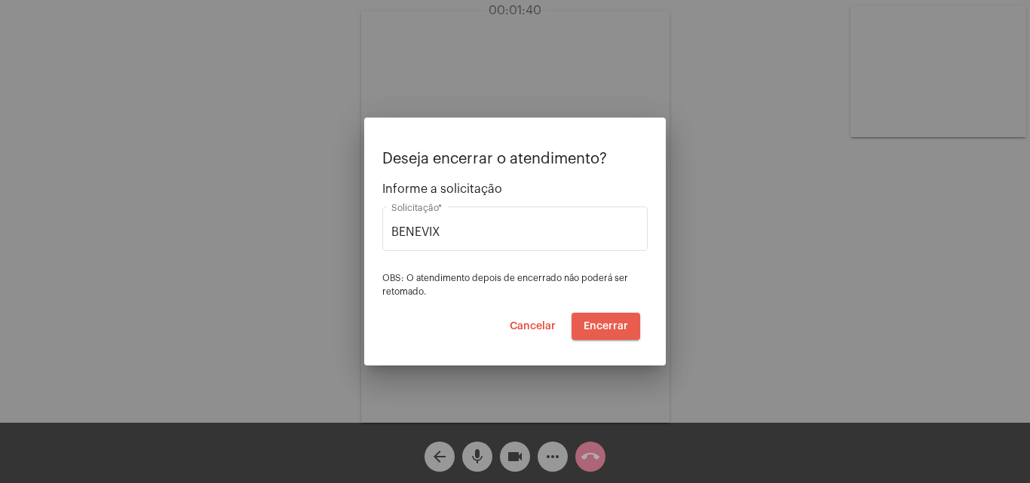
click at [615, 328] on span "Encerrar" at bounding box center [606, 326] width 44 height 11
click at [620, 324] on span "Encerrar" at bounding box center [606, 326] width 44 height 11
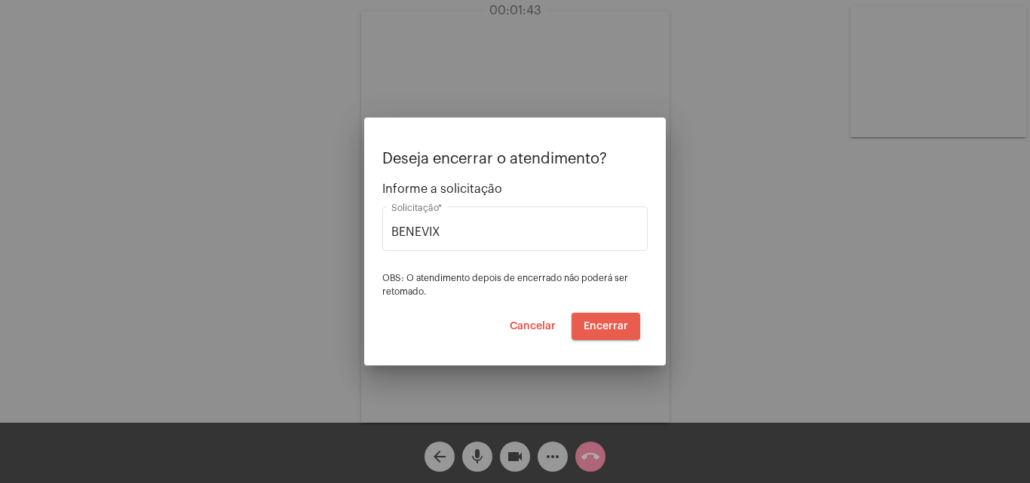
click at [620, 324] on span "Encerrar" at bounding box center [606, 326] width 44 height 11
click at [621, 324] on span "Encerrar" at bounding box center [606, 326] width 44 height 11
drag, startPoint x: 621, startPoint y: 324, endPoint x: 626, endPoint y: 335, distance: 11.8
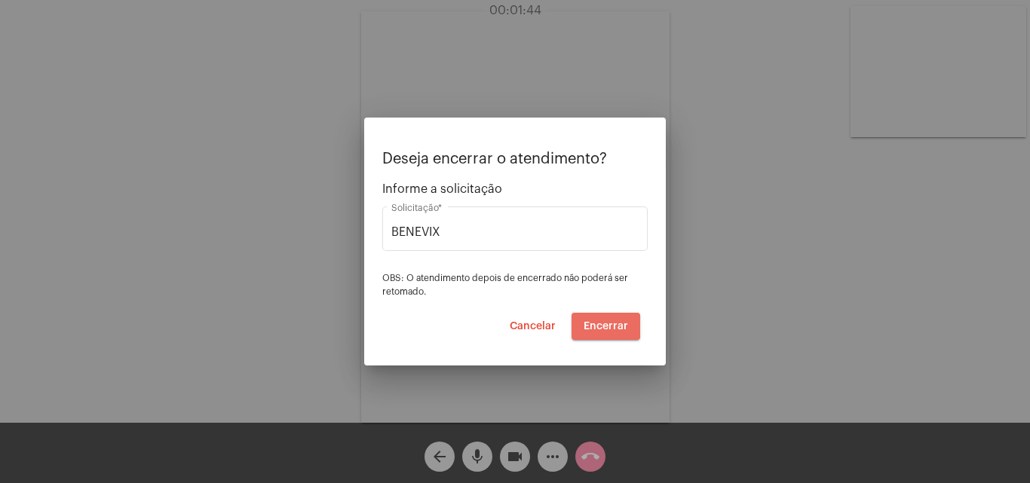
click at [626, 335] on button "Encerrar" at bounding box center [606, 326] width 69 height 27
click at [588, 325] on span "Encerrar" at bounding box center [606, 326] width 44 height 11
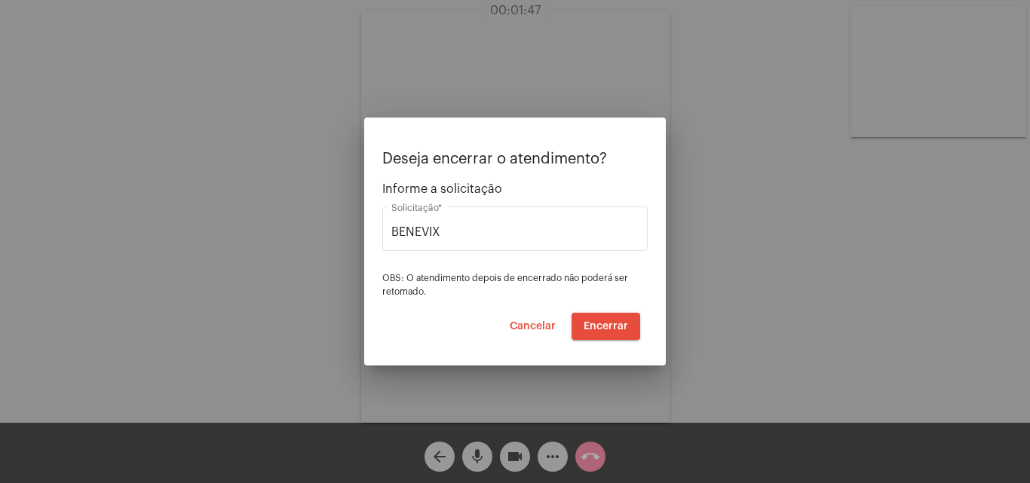
click at [544, 324] on span "Cancelar" at bounding box center [533, 326] width 46 height 11
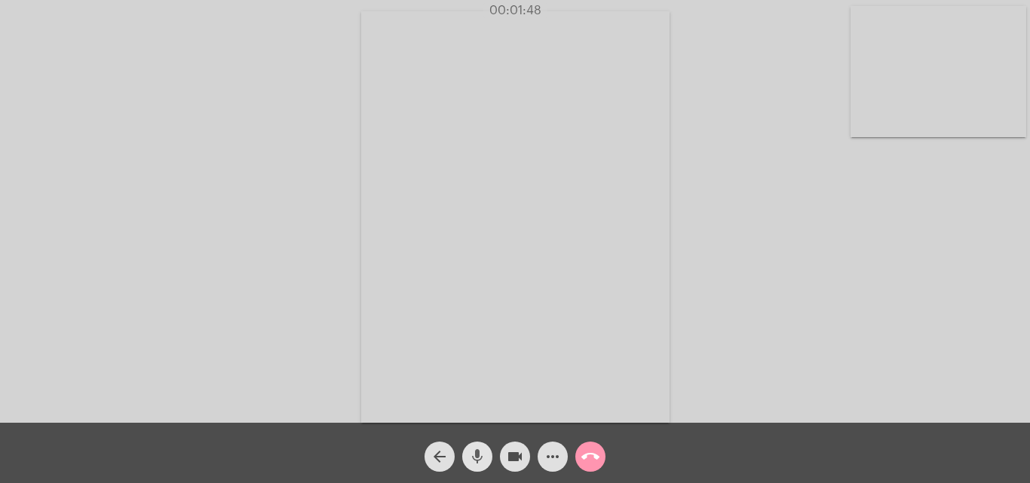
drag, startPoint x: 477, startPoint y: 460, endPoint x: 502, endPoint y: 457, distance: 25.8
click at [479, 458] on mat-icon "mic" at bounding box center [477, 457] width 18 height 18
click at [508, 457] on mat-icon "videocam" at bounding box center [515, 457] width 18 height 18
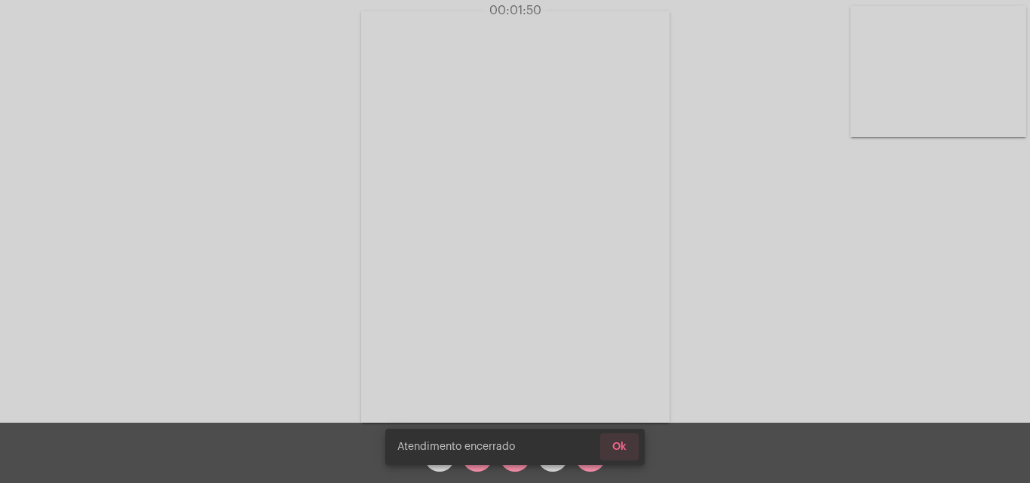
click at [621, 449] on span "Ok" at bounding box center [619, 447] width 14 height 11
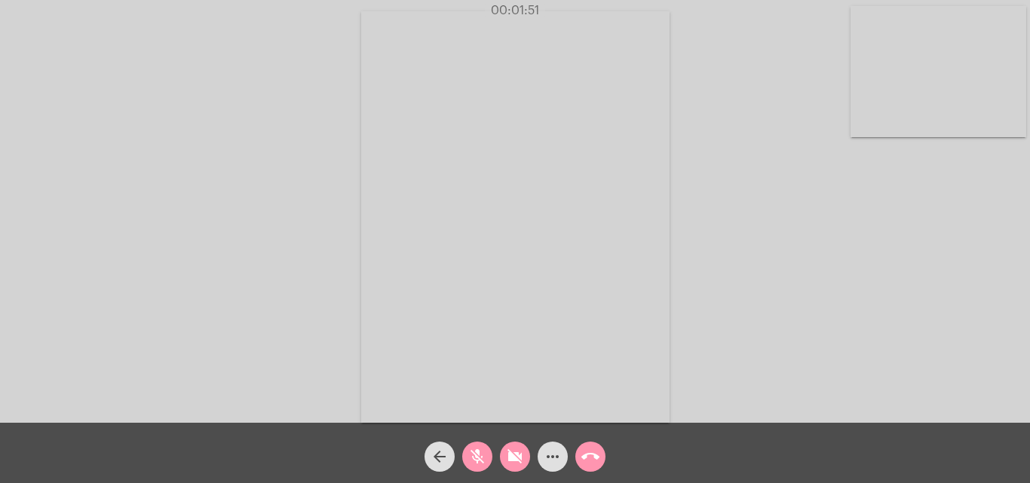
click at [595, 460] on mat-icon "call_end" at bounding box center [590, 457] width 18 height 18
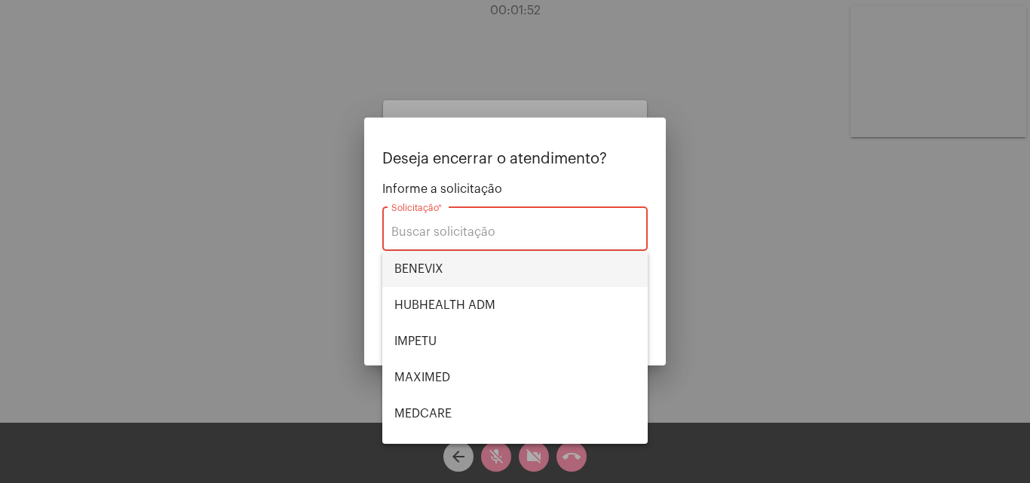
click at [462, 273] on span "BENEVIX" at bounding box center [514, 269] width 241 height 36
type input "BENEVIX"
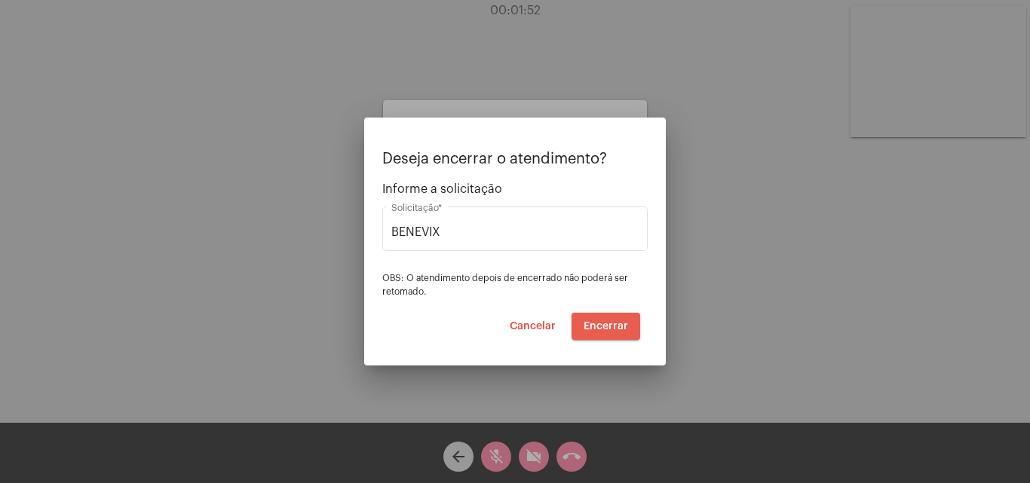
click at [618, 333] on button "Encerrar" at bounding box center [606, 326] width 69 height 27
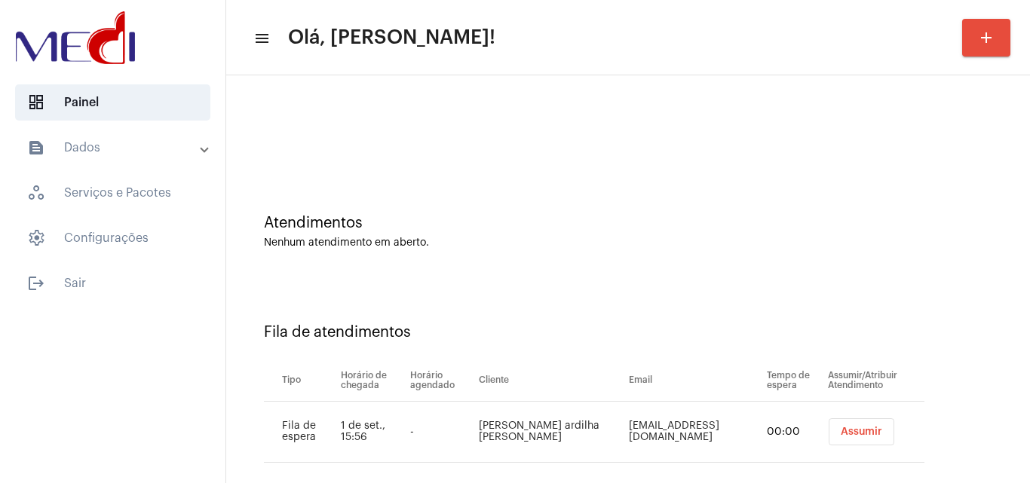
click at [825, 409] on td "Assumir" at bounding box center [874, 432] width 100 height 61
click at [829, 426] on button "Assumir" at bounding box center [862, 432] width 66 height 27
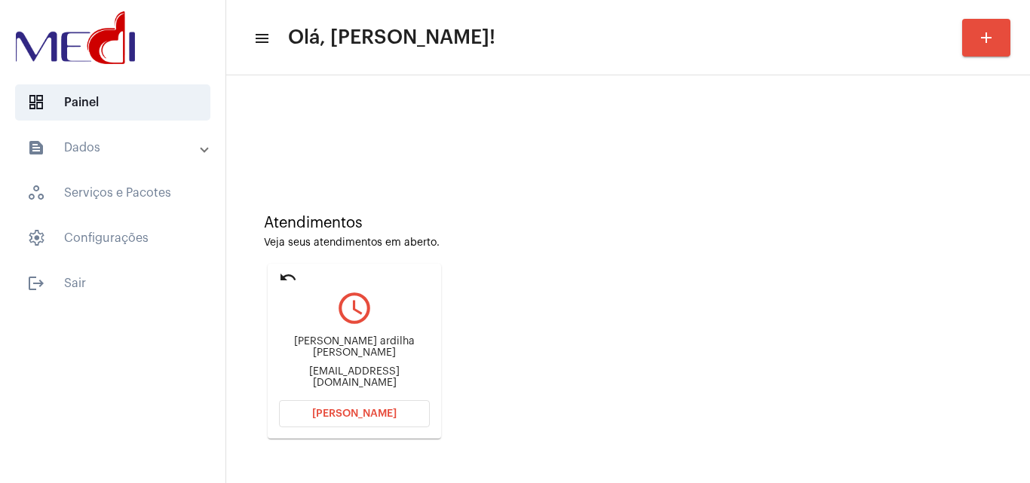
click at [390, 367] on div "andreardilha@gmail.com" at bounding box center [354, 377] width 151 height 23
copy mat-card-content "andreardilha@gmail.com Abrir Chamada"
click at [387, 415] on span "Abrir Chamada" at bounding box center [354, 414] width 84 height 11
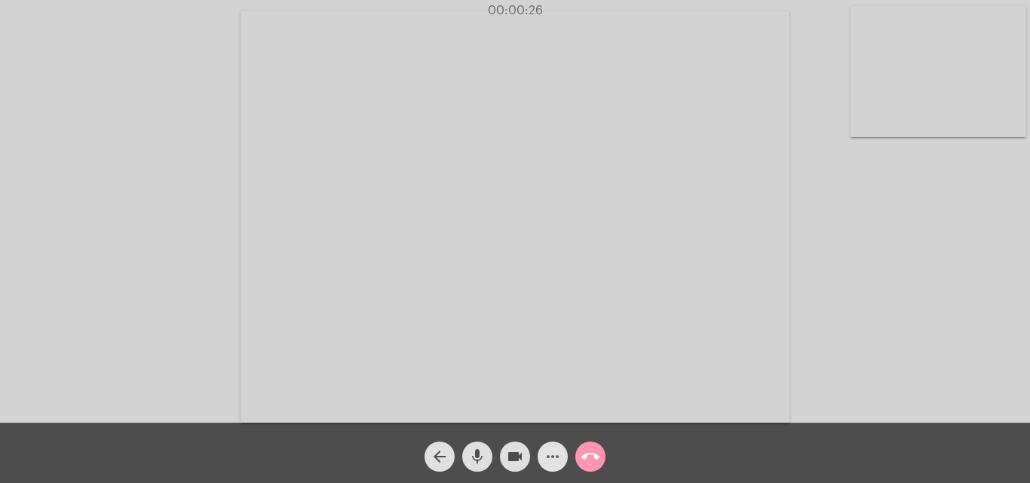
click at [562, 455] on button "more_horiz" at bounding box center [553, 457] width 30 height 30
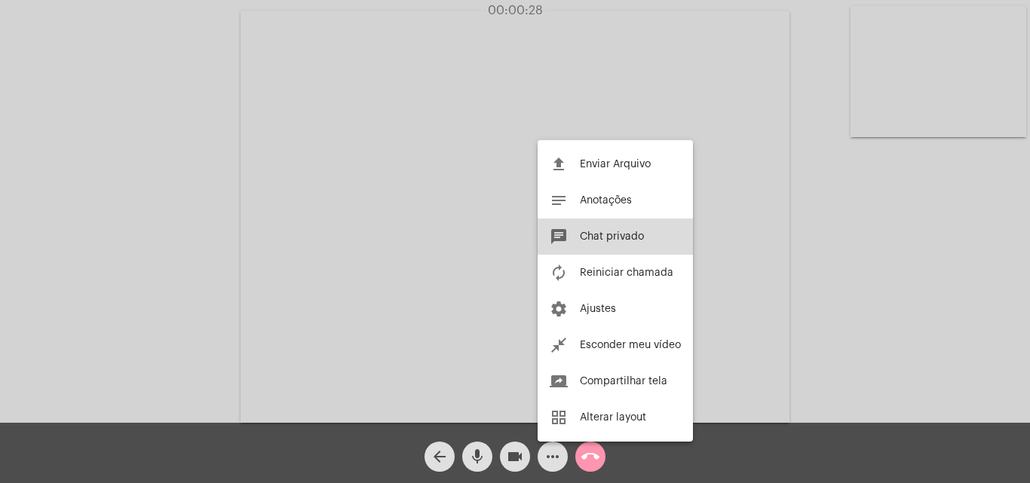
click at [598, 245] on button "chat Chat privado" at bounding box center [615, 237] width 155 height 36
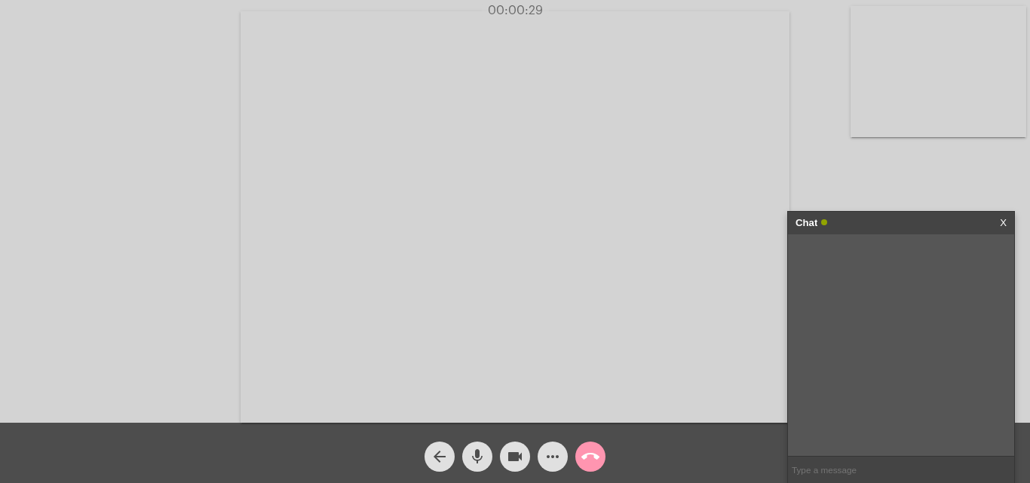
click at [814, 467] on input "text" at bounding box center [901, 470] width 226 height 26
type input "boa tarde"
type input "escuto o sr"
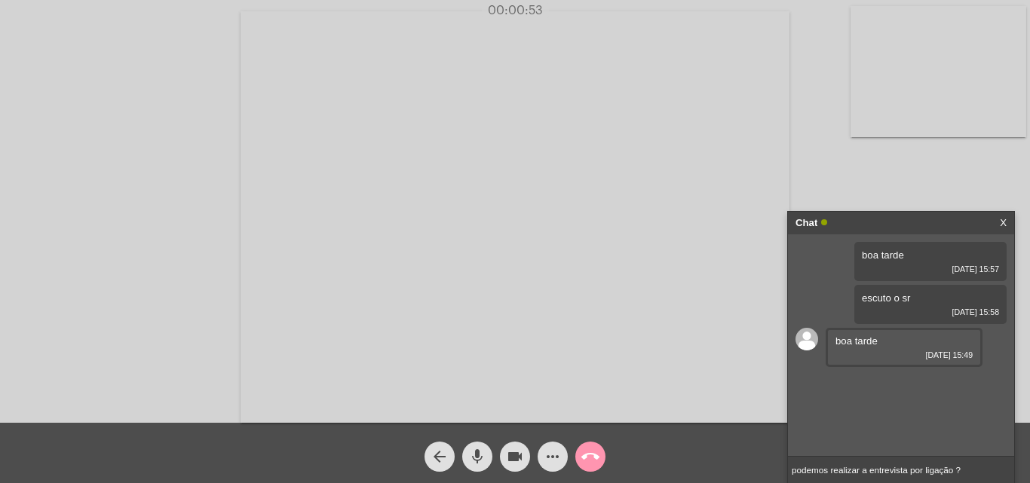
type input "podemos realizar a entrevista por ligação ?"
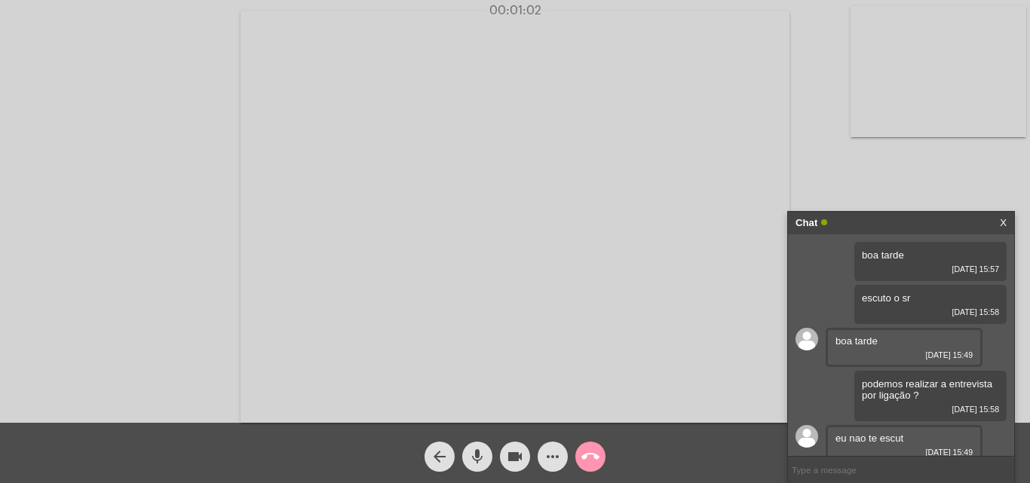
click at [852, 468] on input "text" at bounding box center [901, 470] width 226 height 26
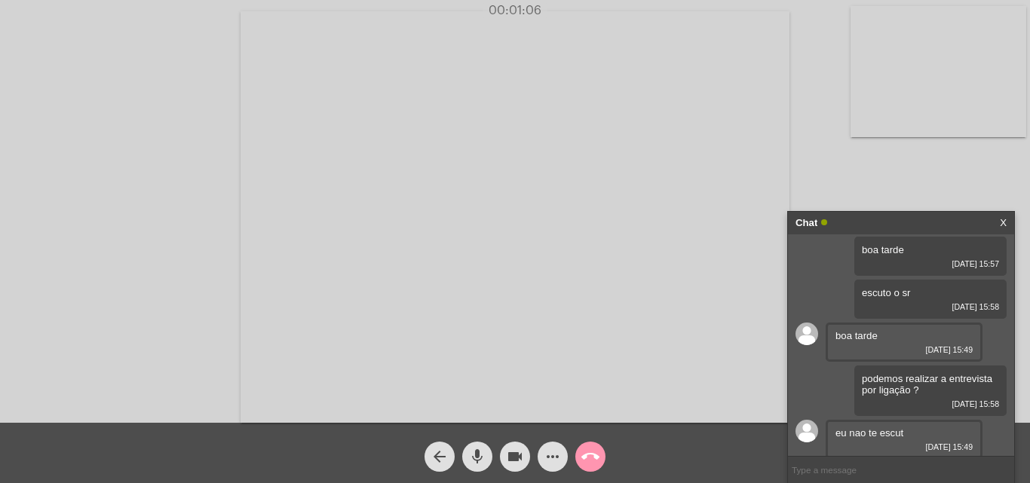
scroll to position [8, 0]
click at [851, 468] on input "text" at bounding box center [901, 470] width 226 height 26
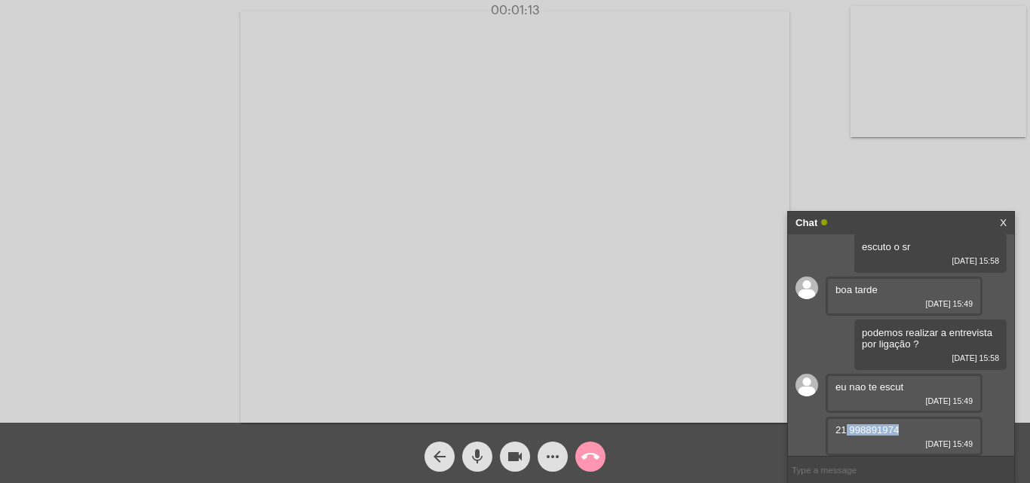
drag, startPoint x: 846, startPoint y: 431, endPoint x: 922, endPoint y: 430, distance: 76.2
click at [922, 430] on div "21 998891974 01/09/2025 15:49" at bounding box center [904, 436] width 157 height 39
copy span "998891974"
click at [884, 477] on input "text" at bounding box center [901, 470] width 226 height 26
type input "vamos ligar nesse momento"
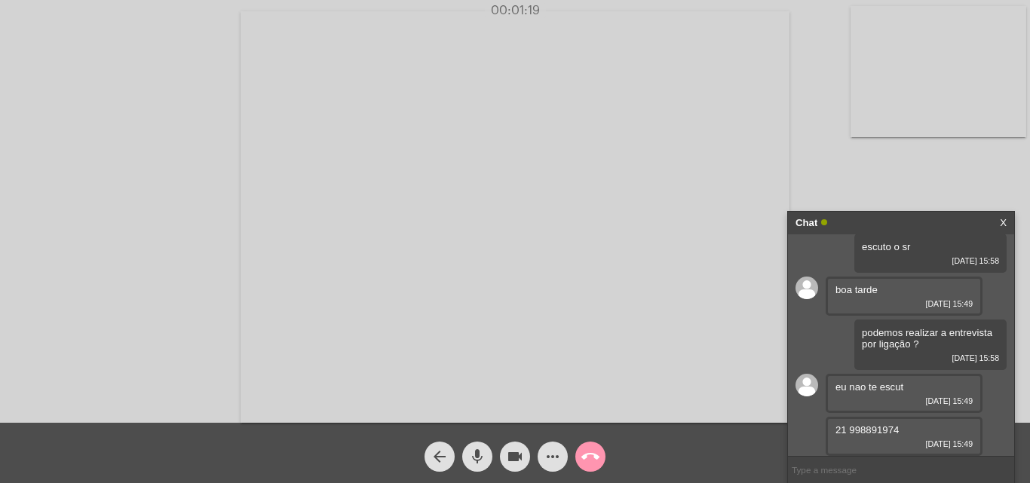
scroll to position [94, 0]
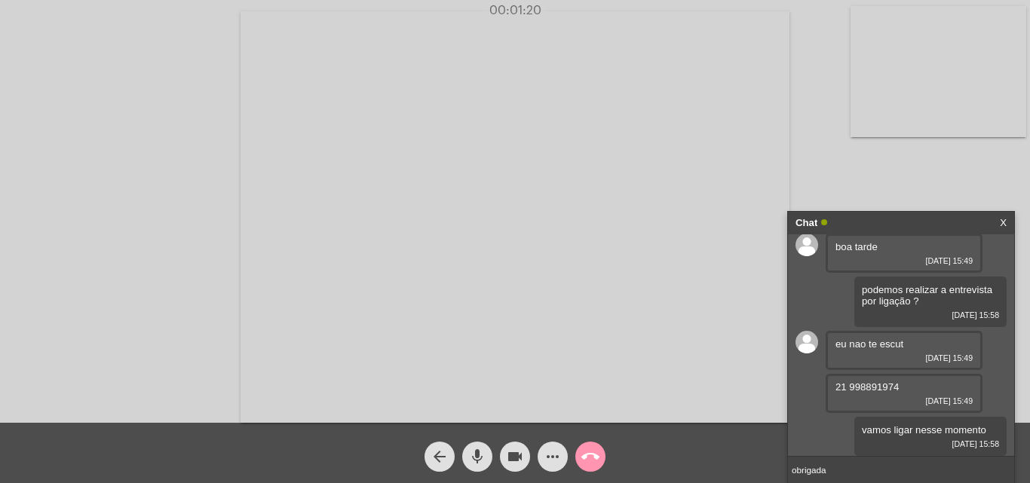
type input "obrigada"
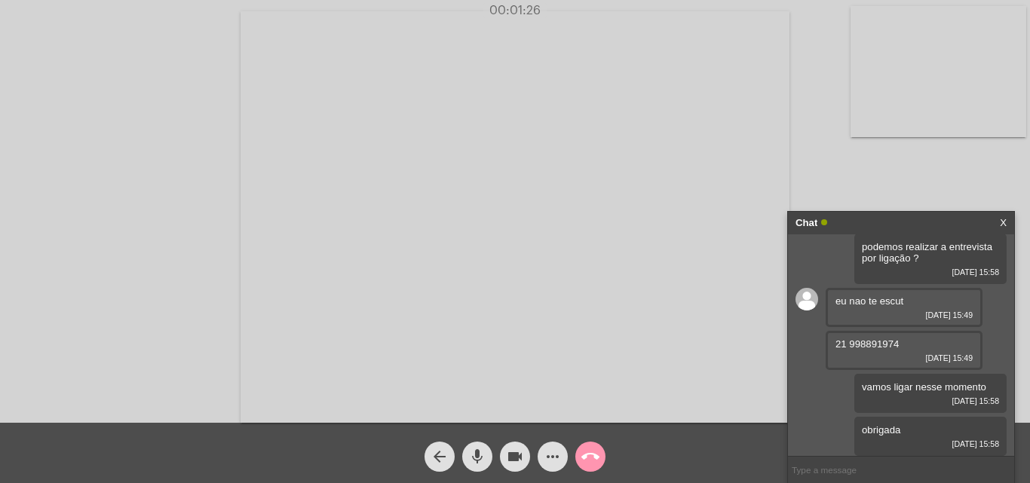
click at [591, 455] on mat-icon "call_end" at bounding box center [590, 457] width 18 height 18
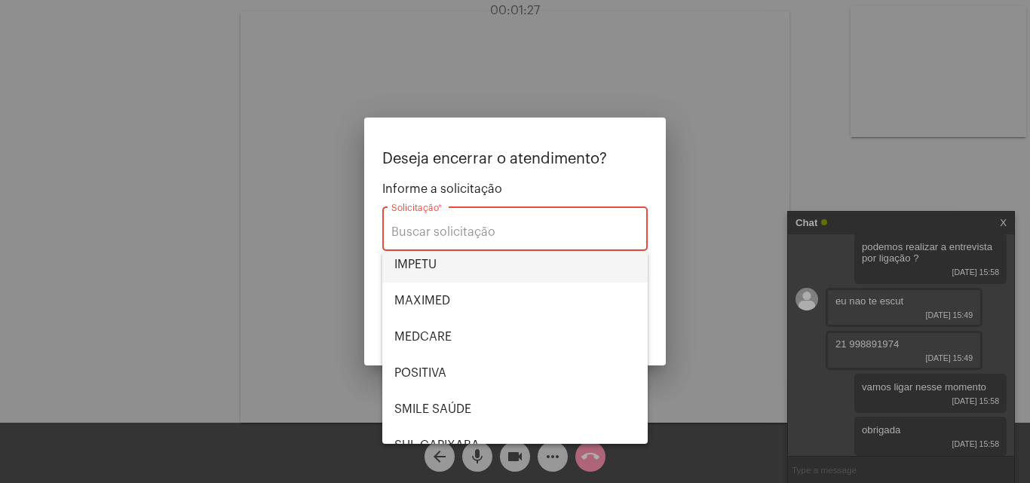
scroll to position [151, 0]
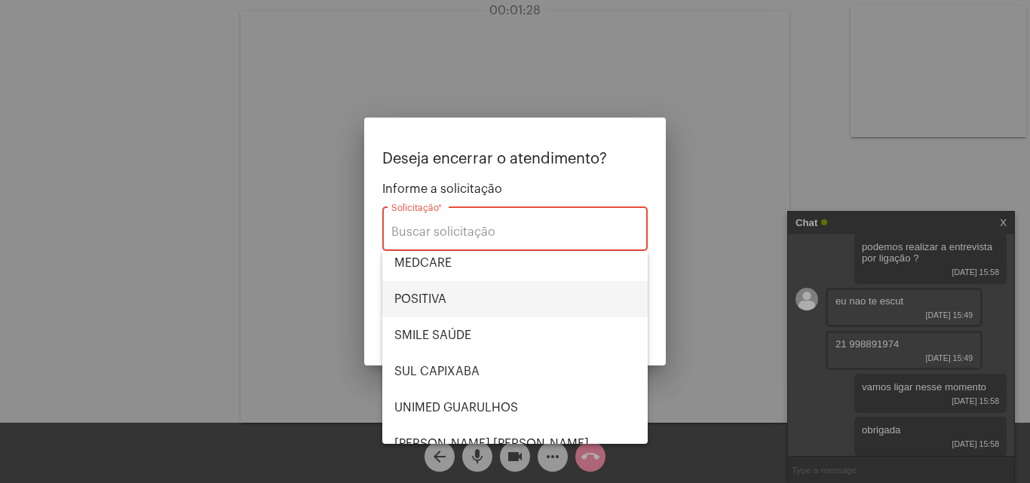
drag, startPoint x: 458, startPoint y: 310, endPoint x: 477, endPoint y: 309, distance: 18.9
click at [458, 309] on span "POSITIVA" at bounding box center [514, 299] width 241 height 36
type input "POSITIVA"
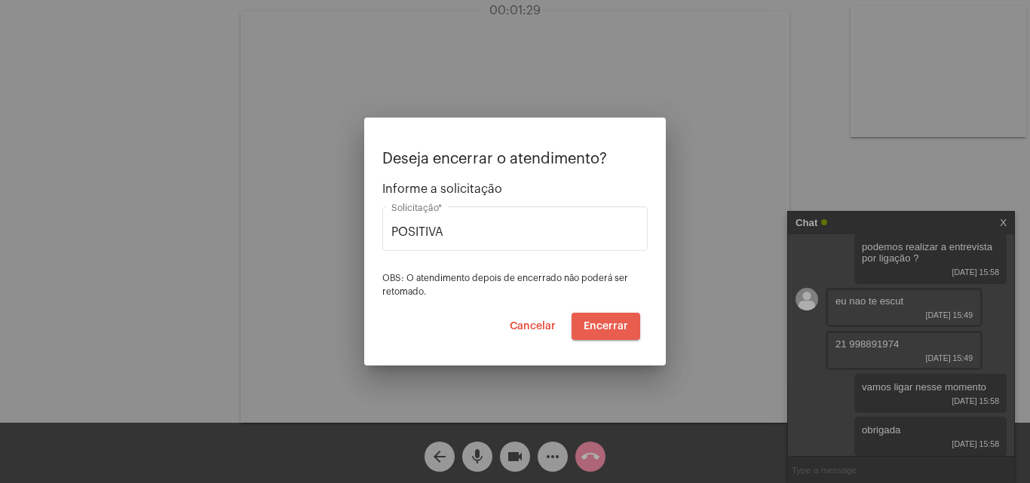
click at [621, 324] on span "Encerrar" at bounding box center [606, 326] width 44 height 11
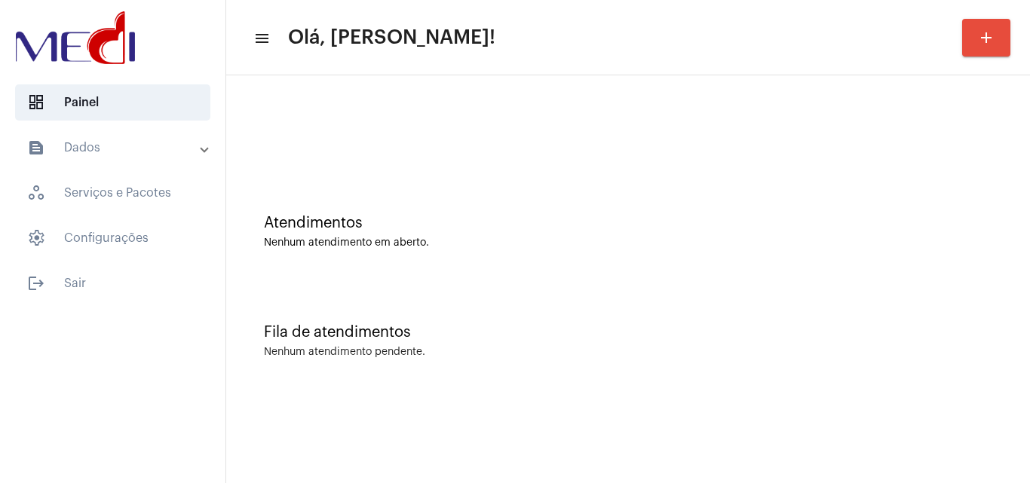
click at [969, 315] on div "Fila de atendimentos Nenhum atendimento pendente." at bounding box center [628, 333] width 789 height 109
